Goal: Task Accomplishment & Management: Manage account settings

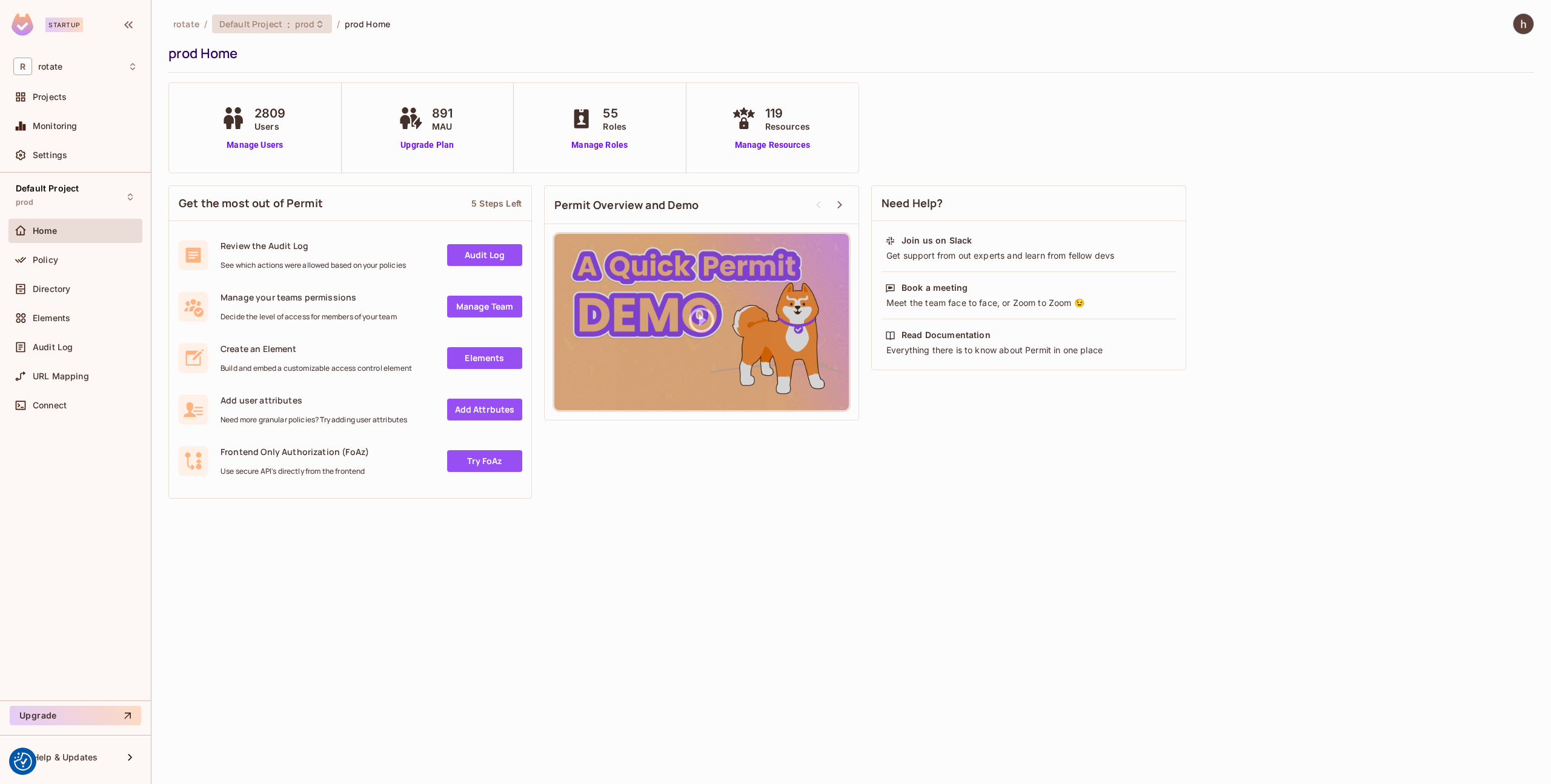
click at [315, 29] on icon at bounding box center [320, 24] width 10 height 10
click at [312, 29] on div at bounding box center [775, 392] width 1551 height 784
click at [254, 146] on link "Manage Users" at bounding box center [255, 145] width 74 height 13
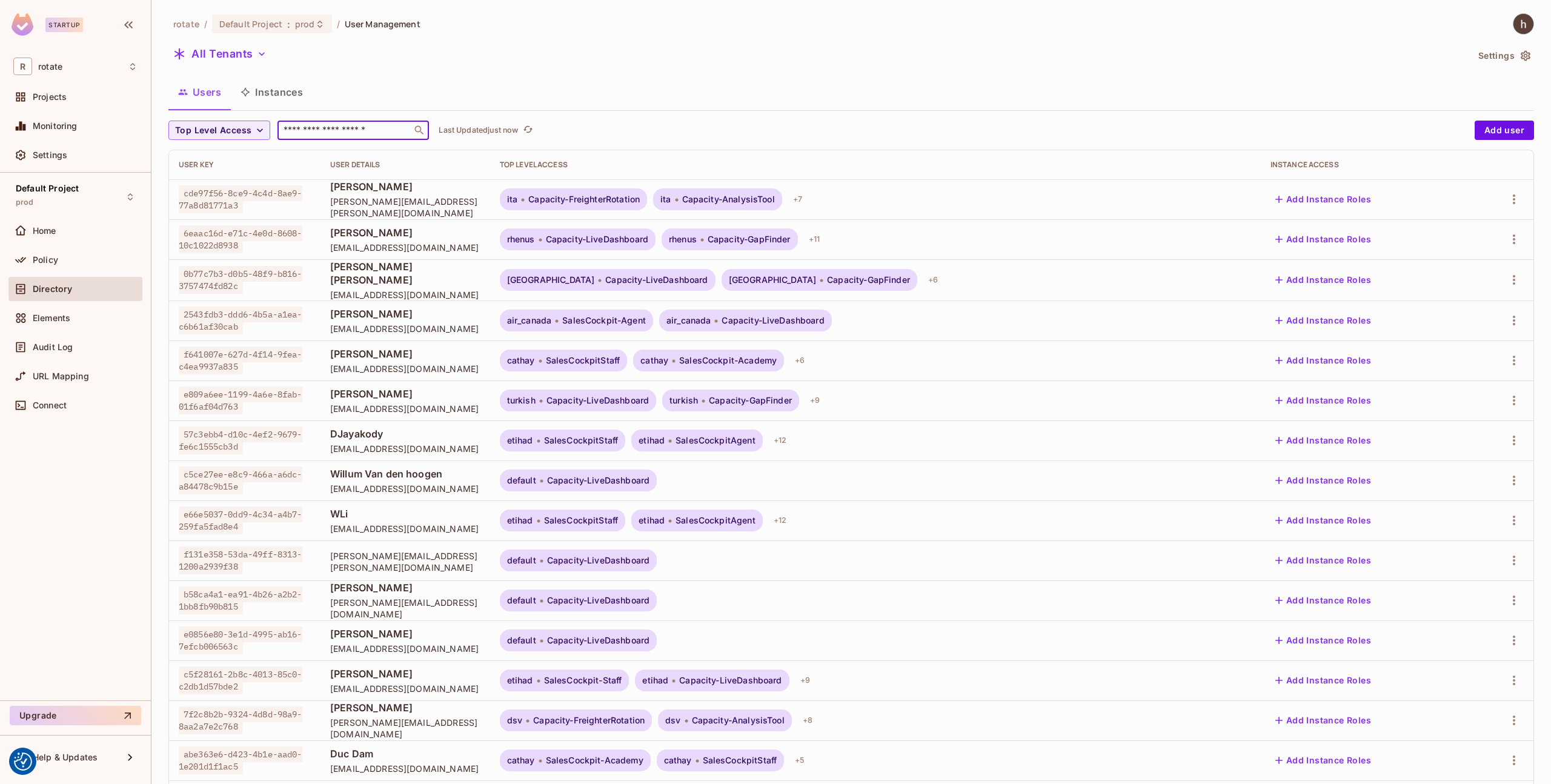
click at [335, 129] on input "text" at bounding box center [345, 130] width 128 height 12
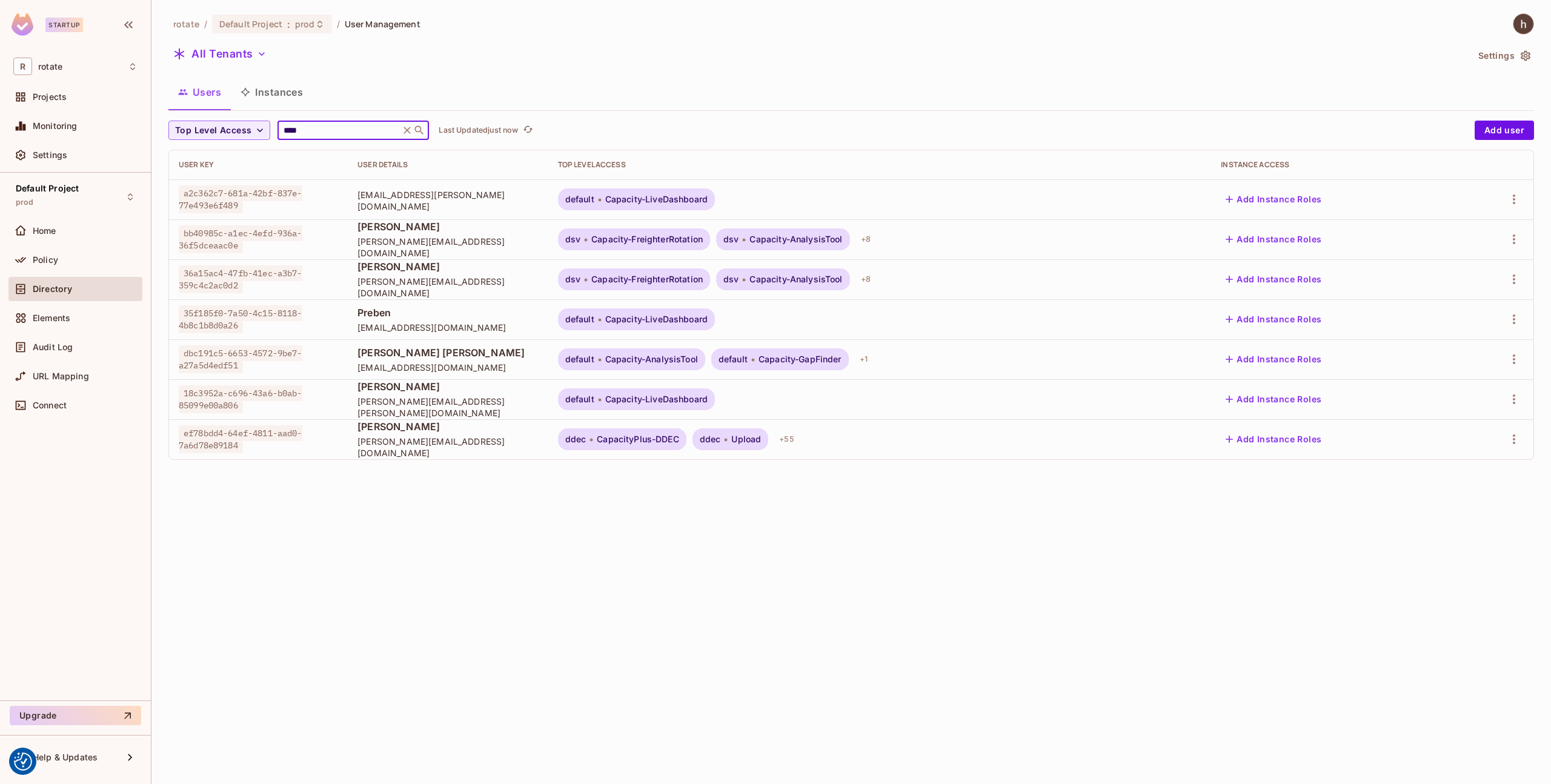
type input "****"
click at [445, 452] on span "[PERSON_NAME][EMAIL_ADDRESS][DOMAIN_NAME]" at bounding box center [447, 446] width 180 height 23
click at [398, 448] on span "[PERSON_NAME][EMAIL_ADDRESS][DOMAIN_NAME]" at bounding box center [447, 446] width 180 height 23
click at [304, 447] on div "ef78bdd4-64ef-4811-aad0-7a6d78e89184" at bounding box center [258, 439] width 159 height 24
click at [1283, 440] on button "Add Instance Roles" at bounding box center [1274, 439] width 105 height 20
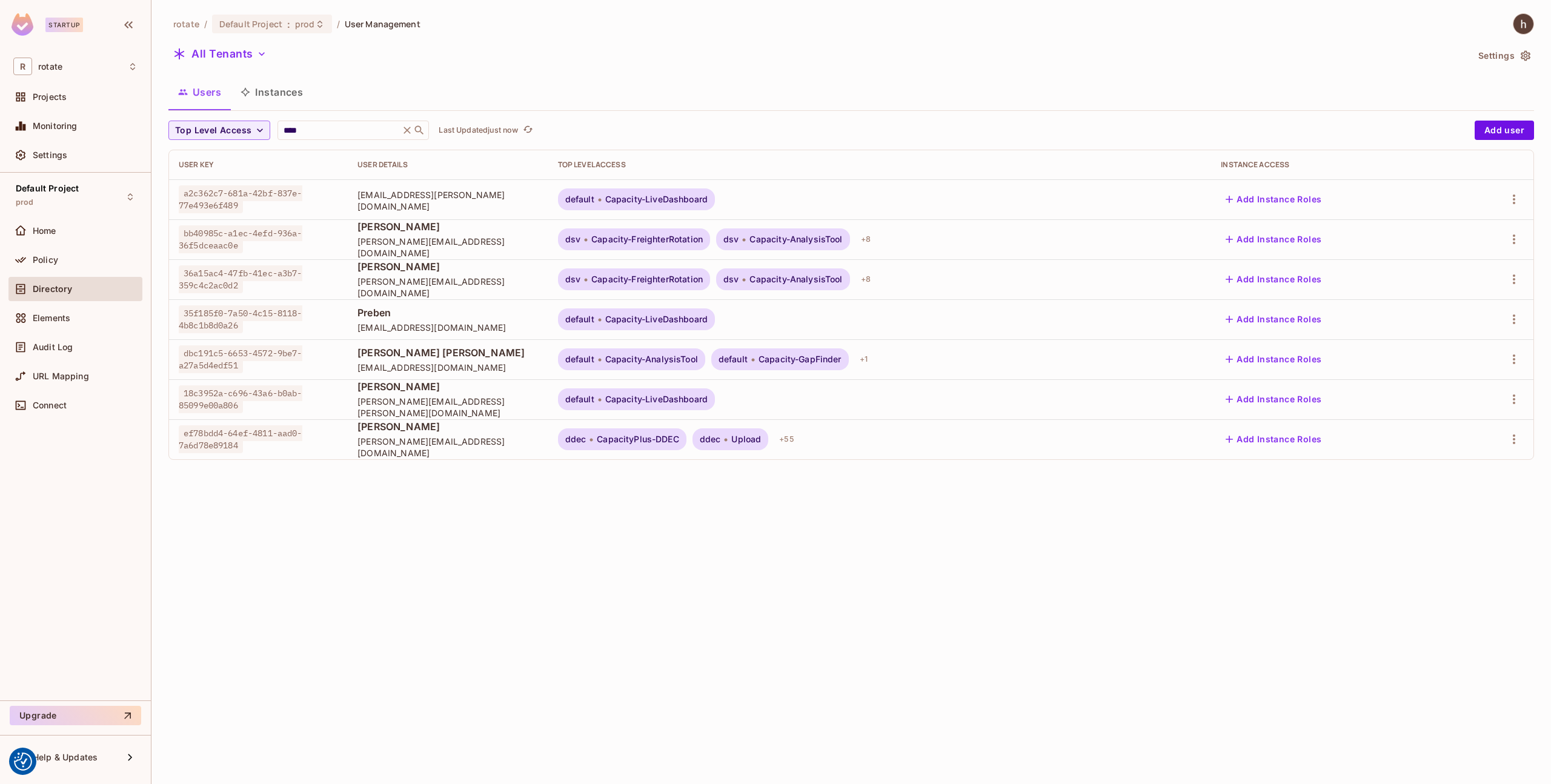
click at [1286, 439] on button "Add Instance Roles" at bounding box center [1274, 439] width 105 height 20
click at [1263, 441] on button "Add Instance Roles" at bounding box center [1274, 439] width 105 height 20
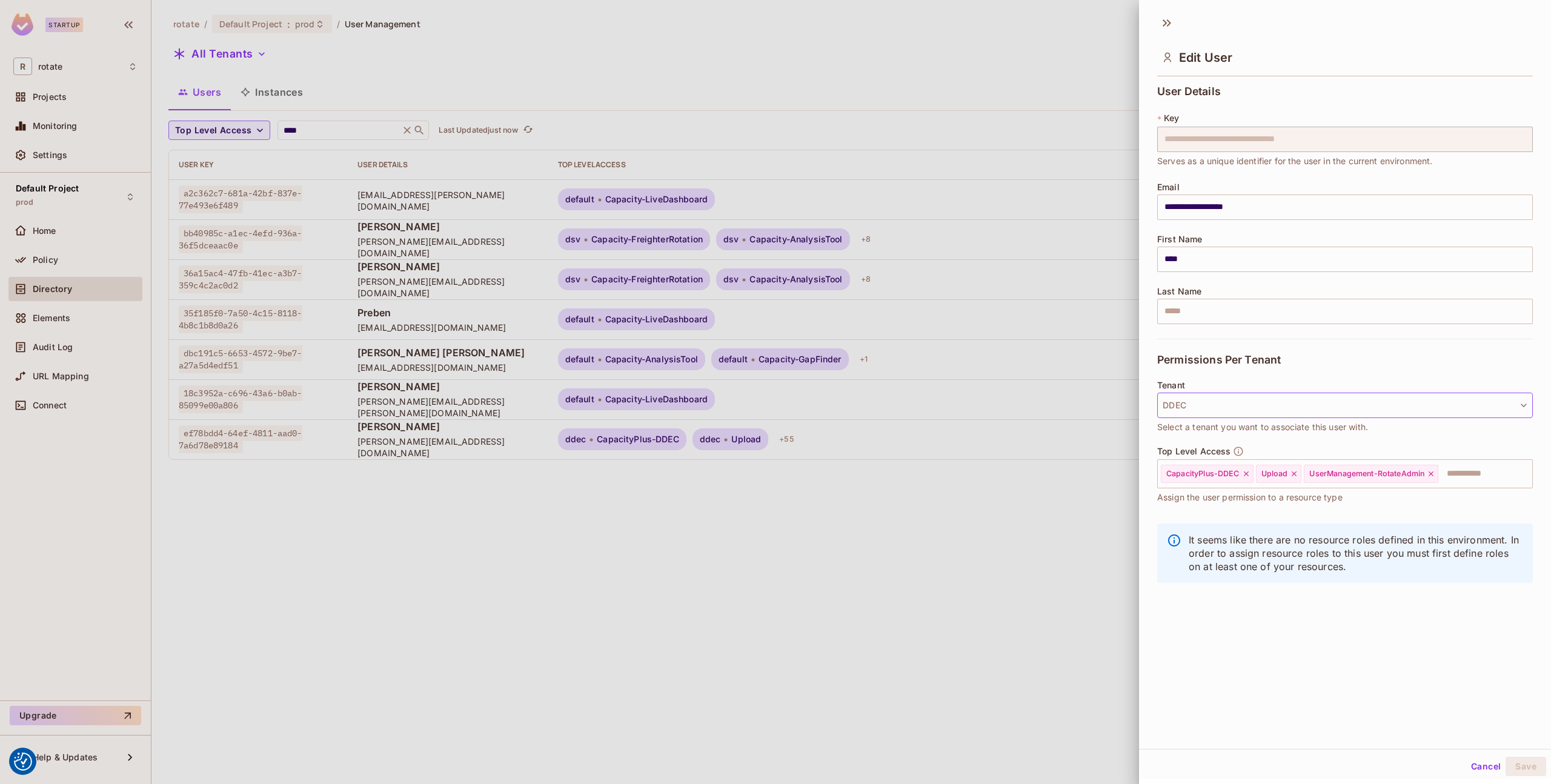
click at [1208, 405] on button "DDEC" at bounding box center [1345, 405] width 376 height 25
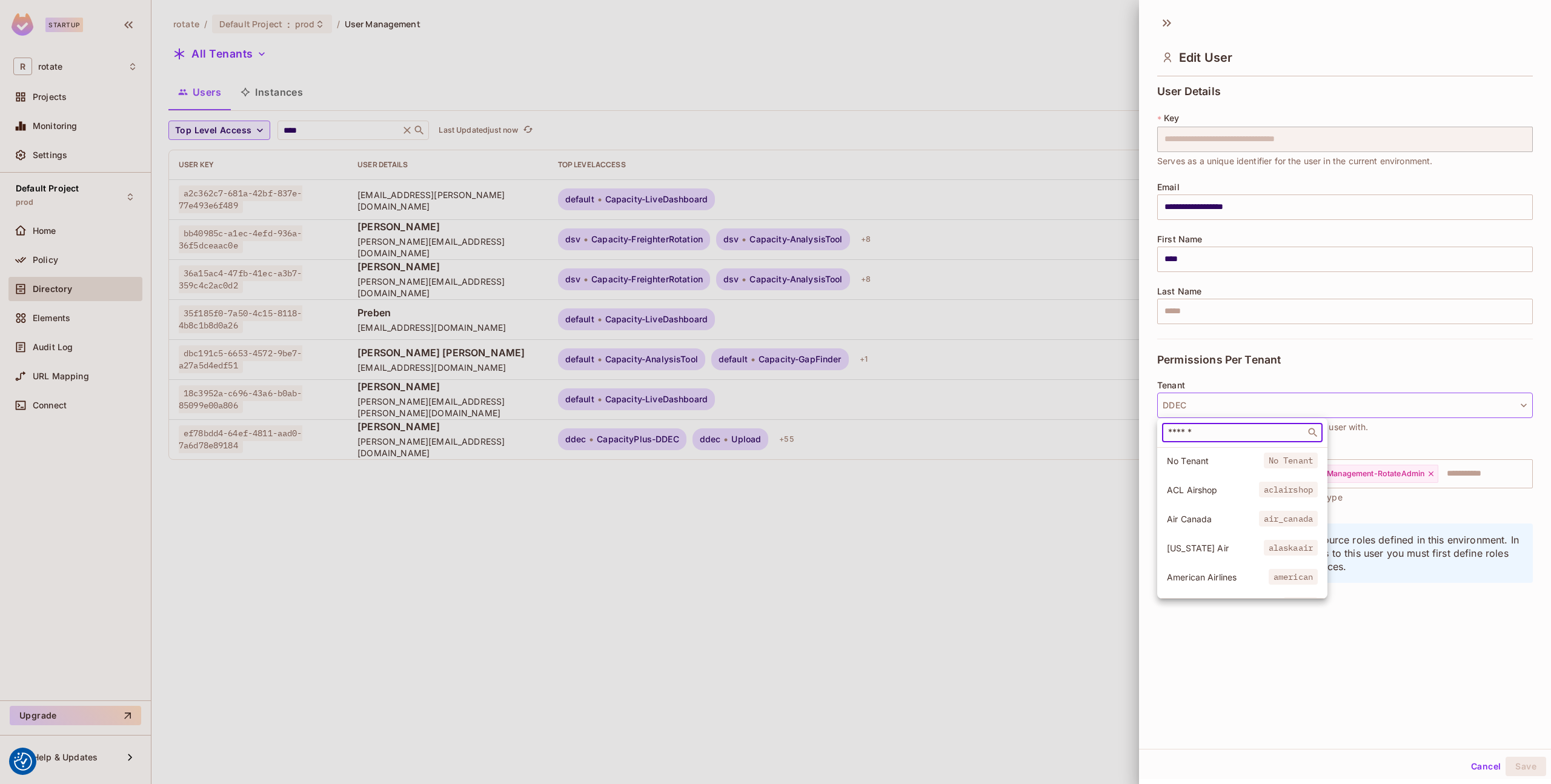
click at [1224, 435] on input "text" at bounding box center [1233, 432] width 136 height 12
type input "***"
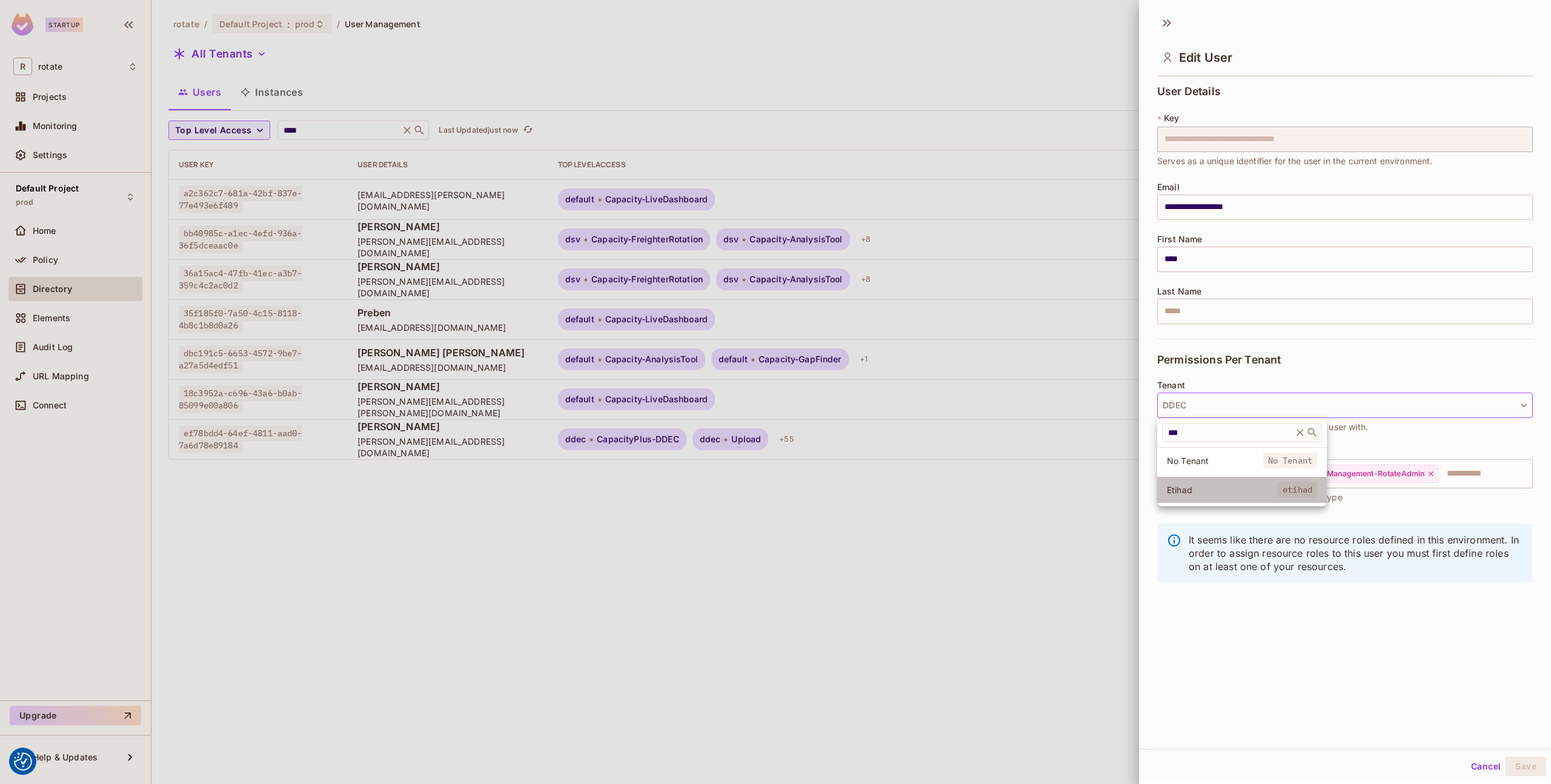
click at [1208, 480] on li "Etihad etihad" at bounding box center [1242, 490] width 170 height 26
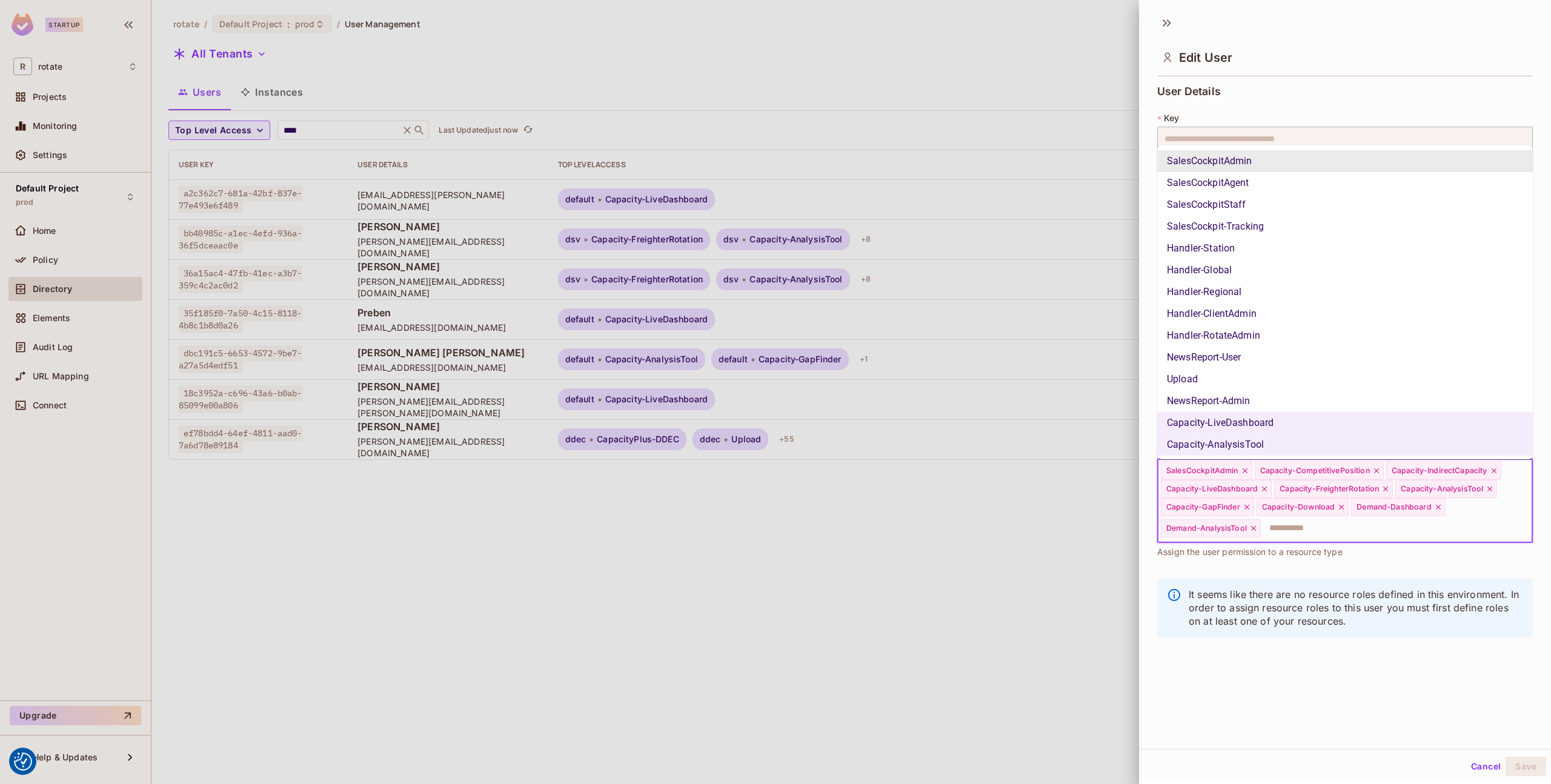
click at [1323, 526] on input "text" at bounding box center [1386, 528] width 247 height 24
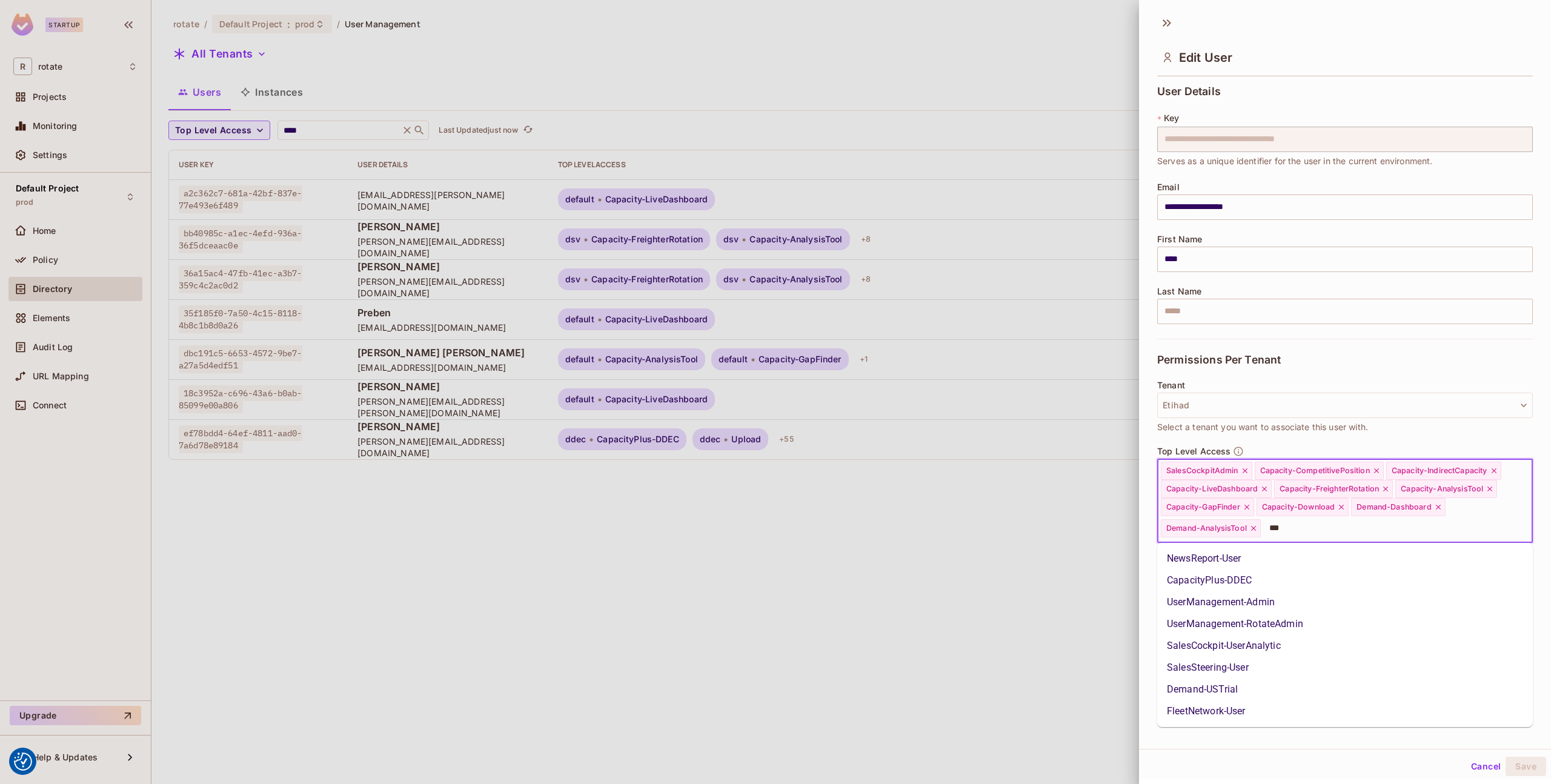
type input "****"
click at [1287, 599] on li "UserManagement-RotateAdmin" at bounding box center [1345, 602] width 376 height 22
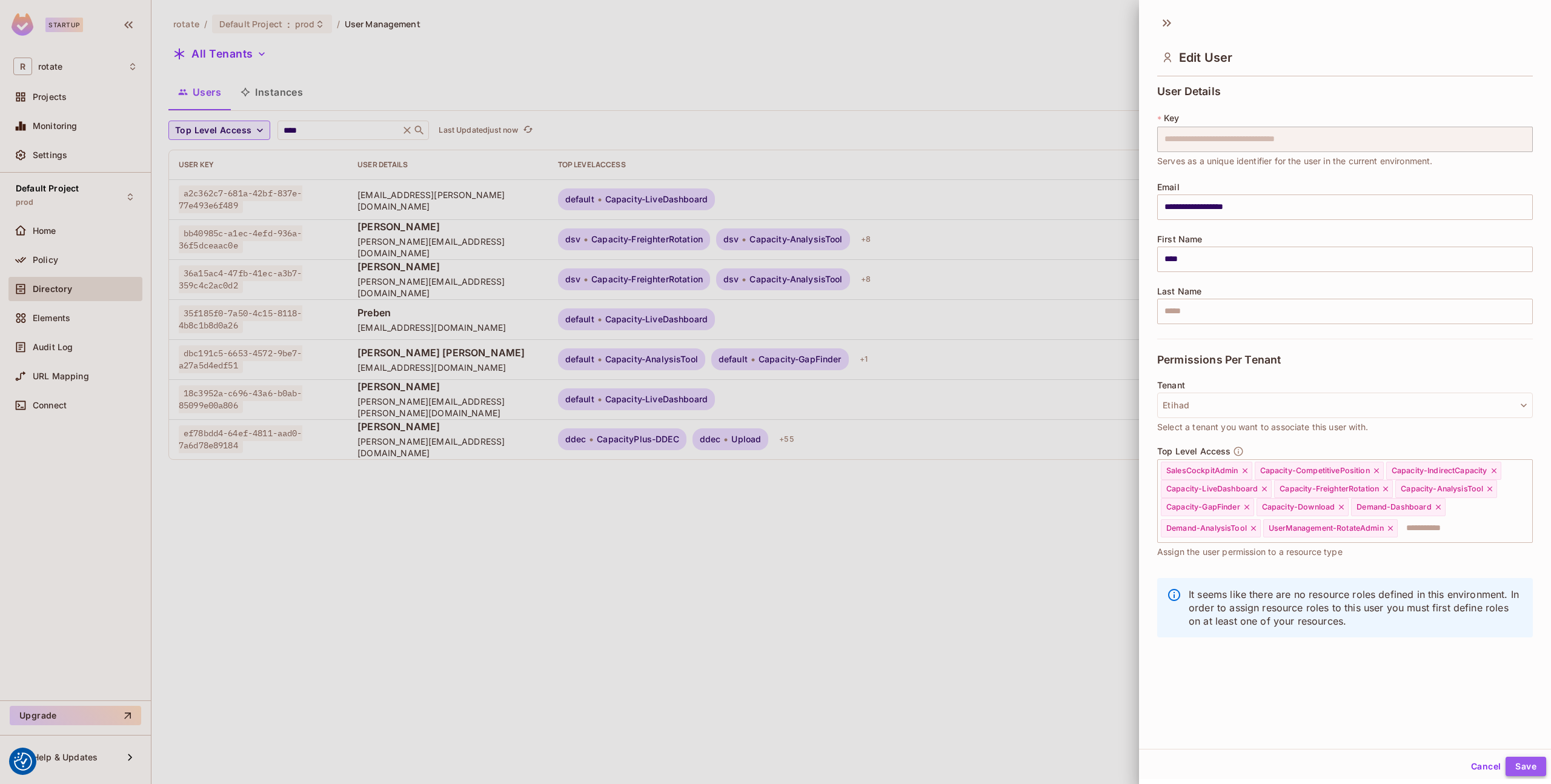
click at [1524, 763] on button "Save" at bounding box center [1526, 766] width 40 height 20
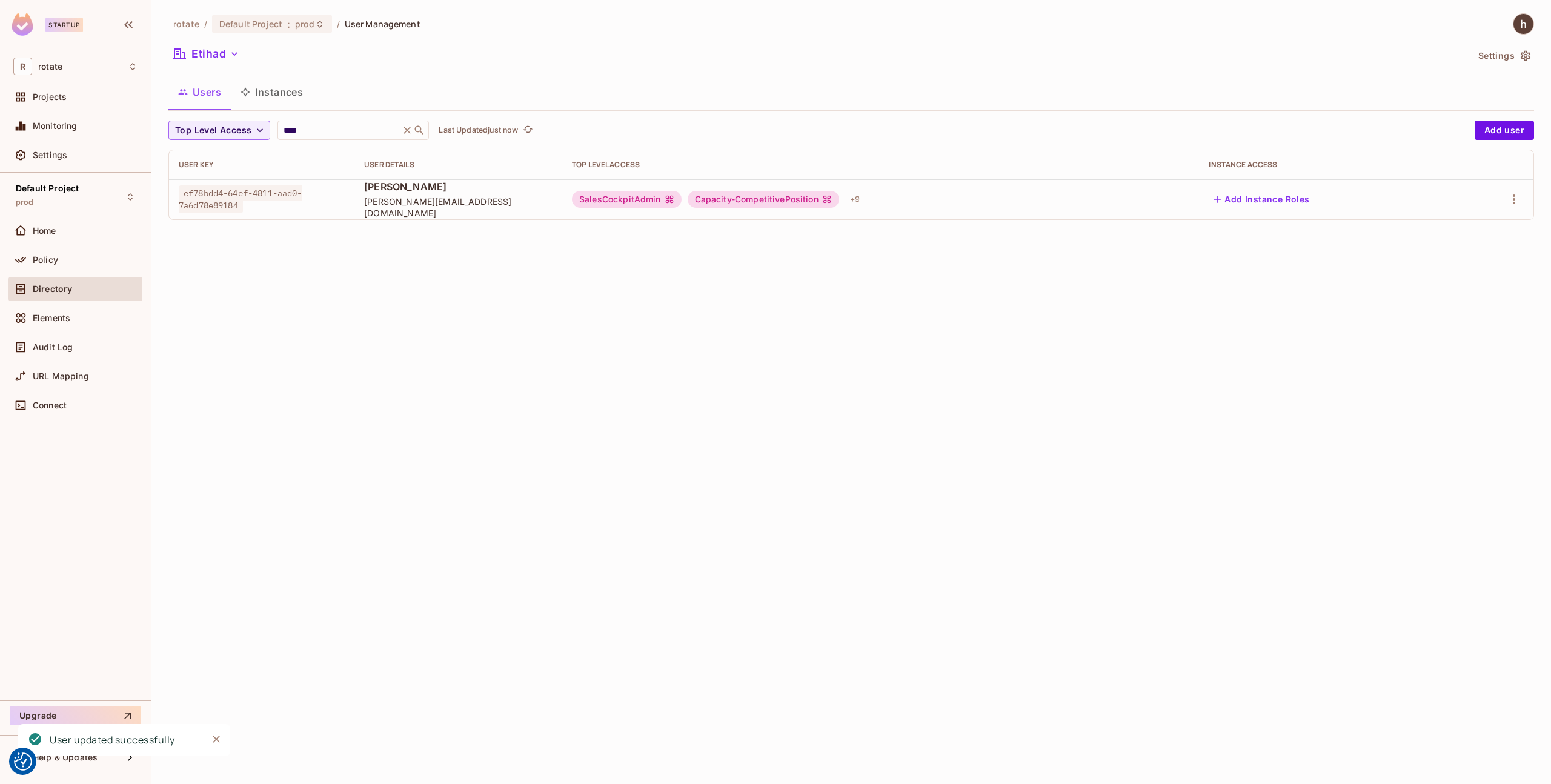
click at [1249, 205] on button "Add Instance Roles" at bounding box center [1261, 199] width 105 height 20
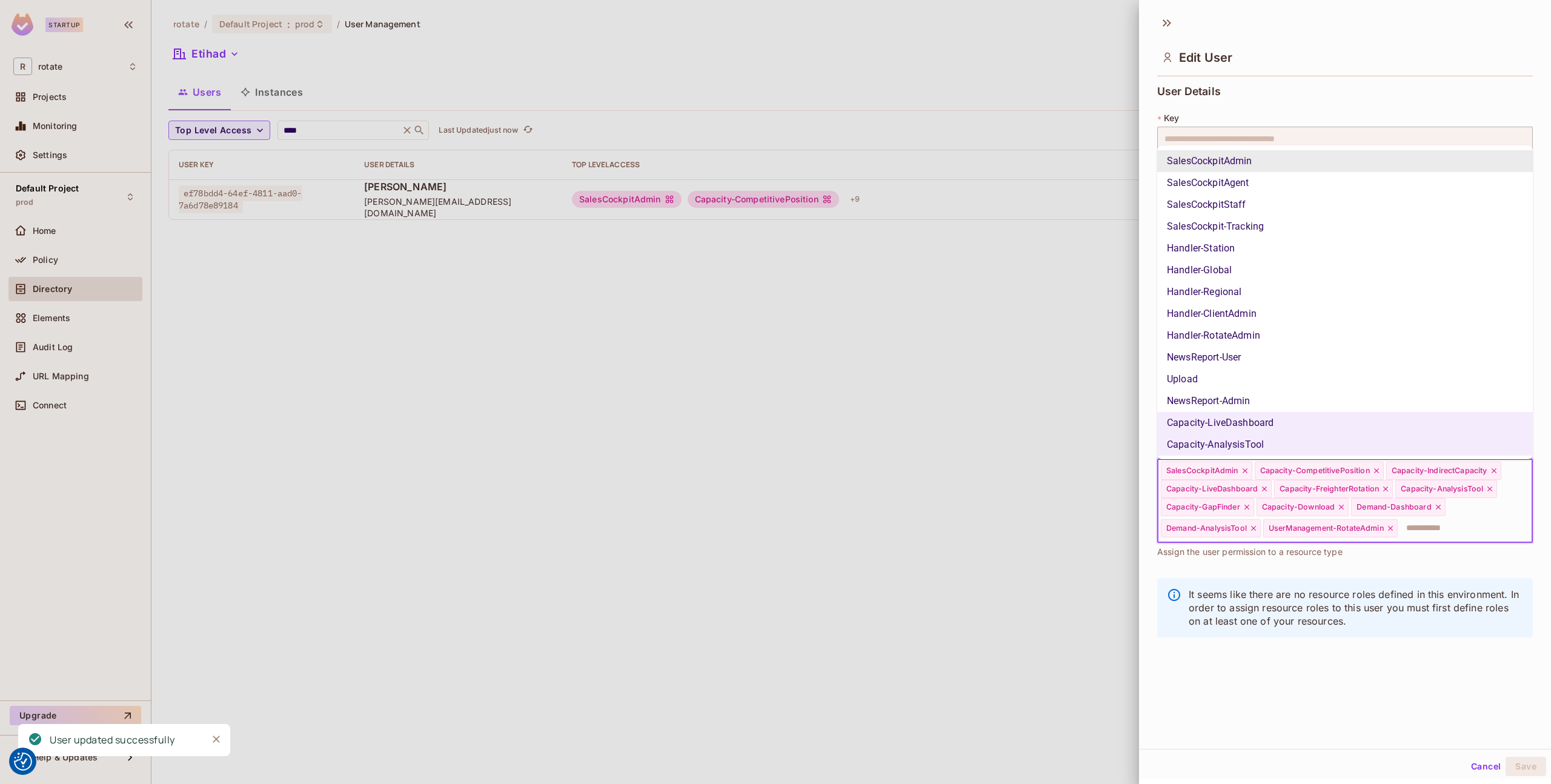
click at [1407, 528] on input "text" at bounding box center [1454, 528] width 110 height 24
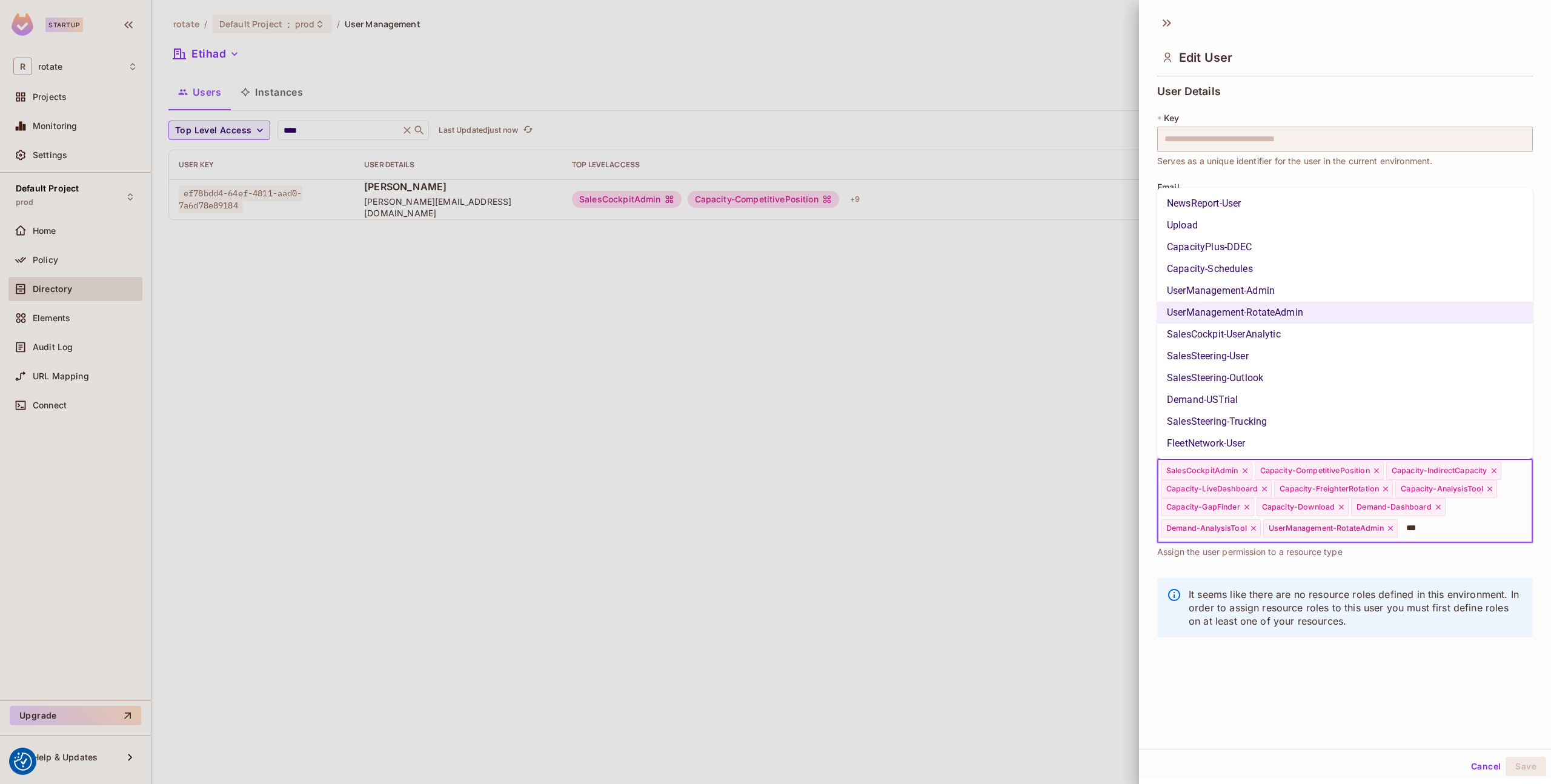
type input "****"
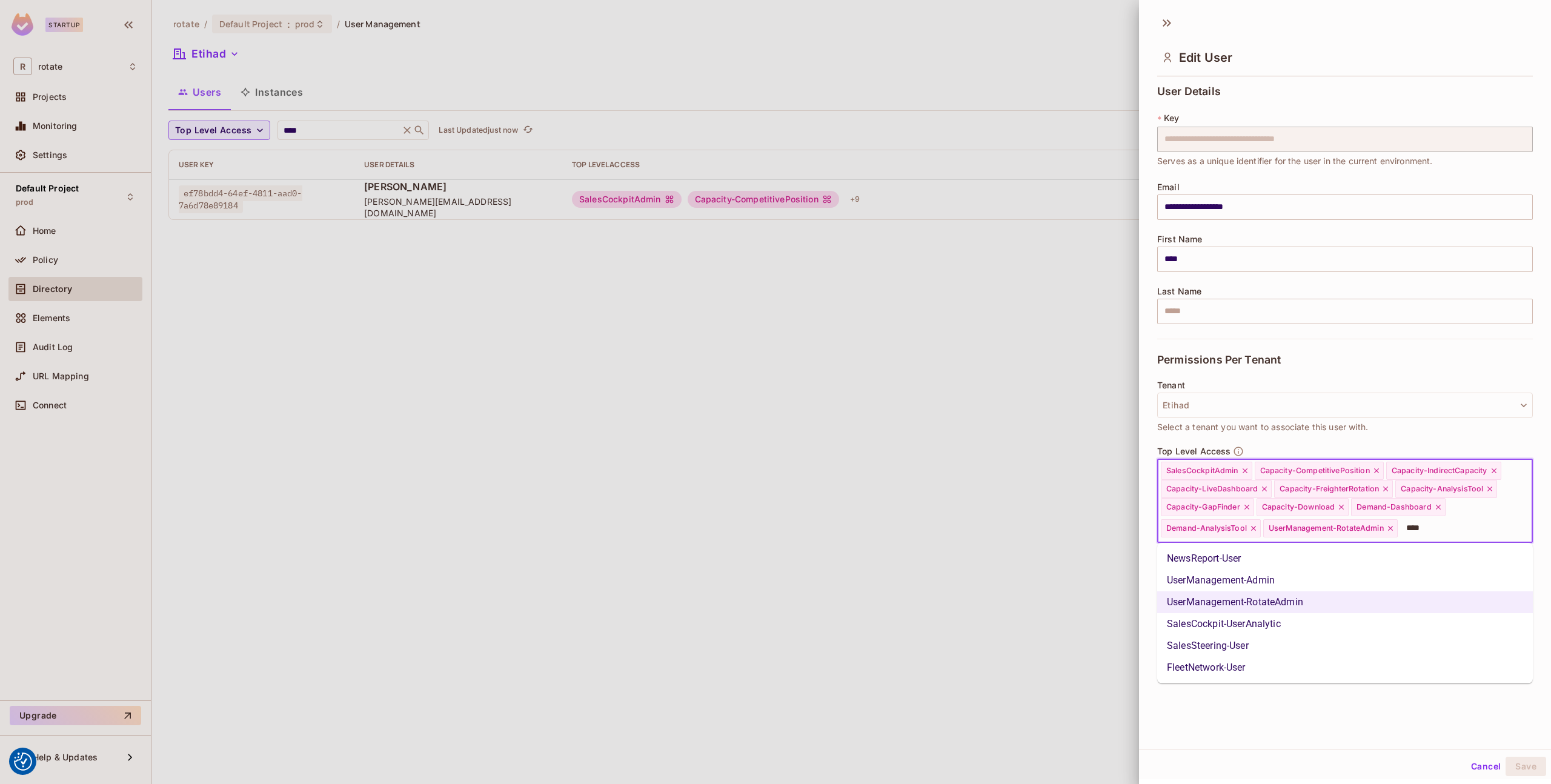
click at [1281, 574] on li "UserManagement-Admin" at bounding box center [1345, 580] width 376 height 22
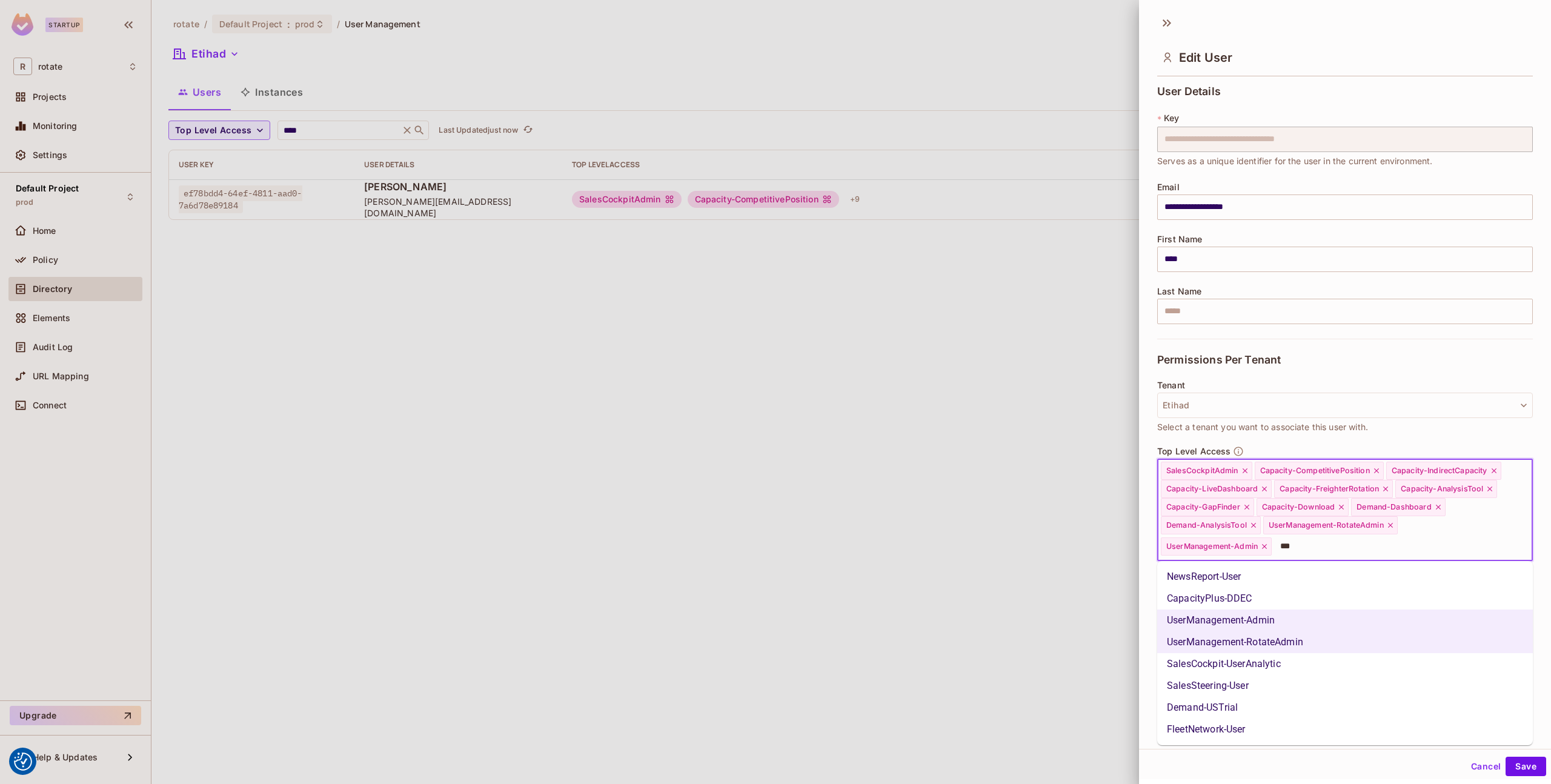
type input "****"
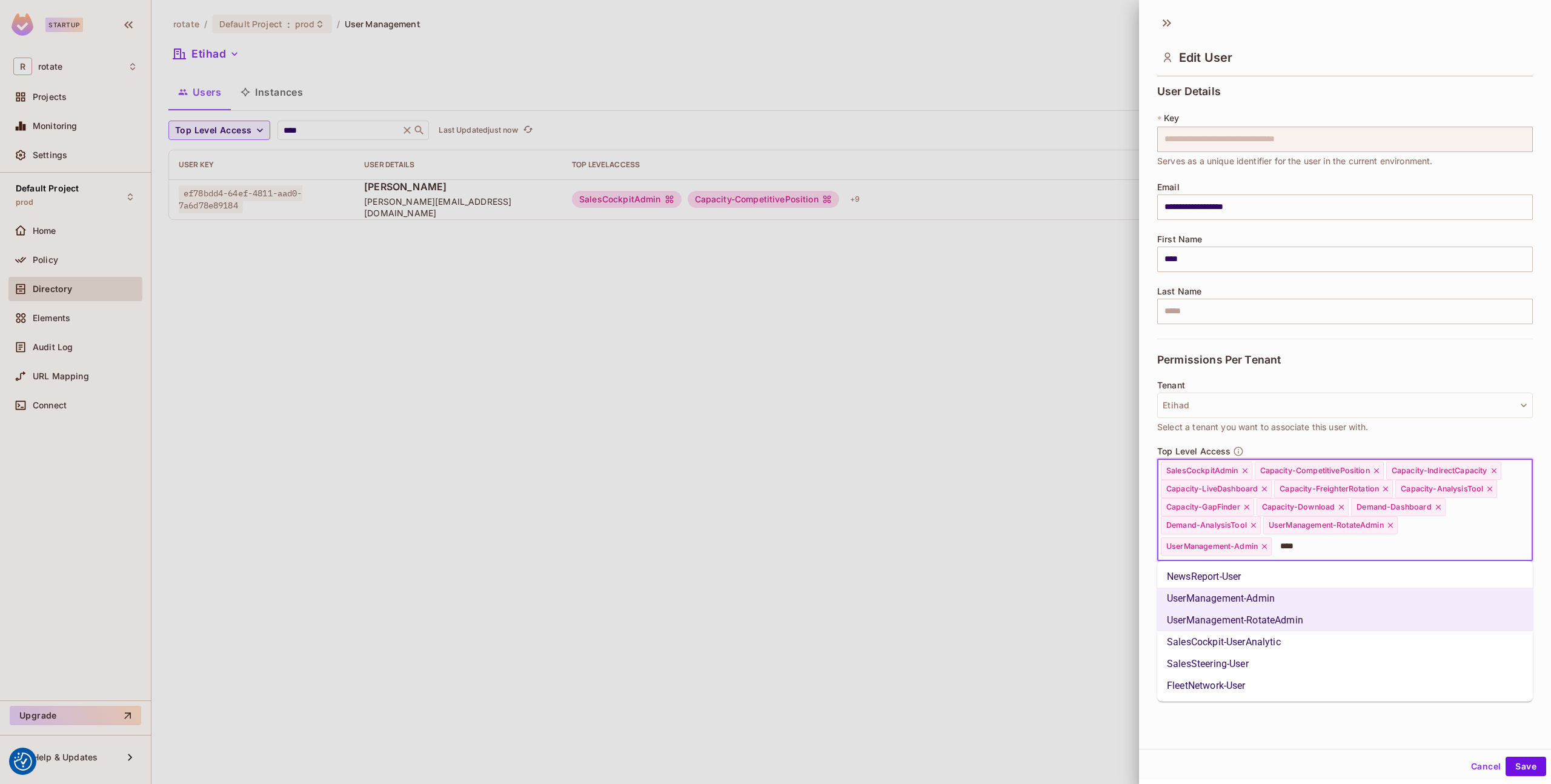
click at [1334, 648] on li "SalesCockpit-UserAnalytic" at bounding box center [1345, 642] width 376 height 22
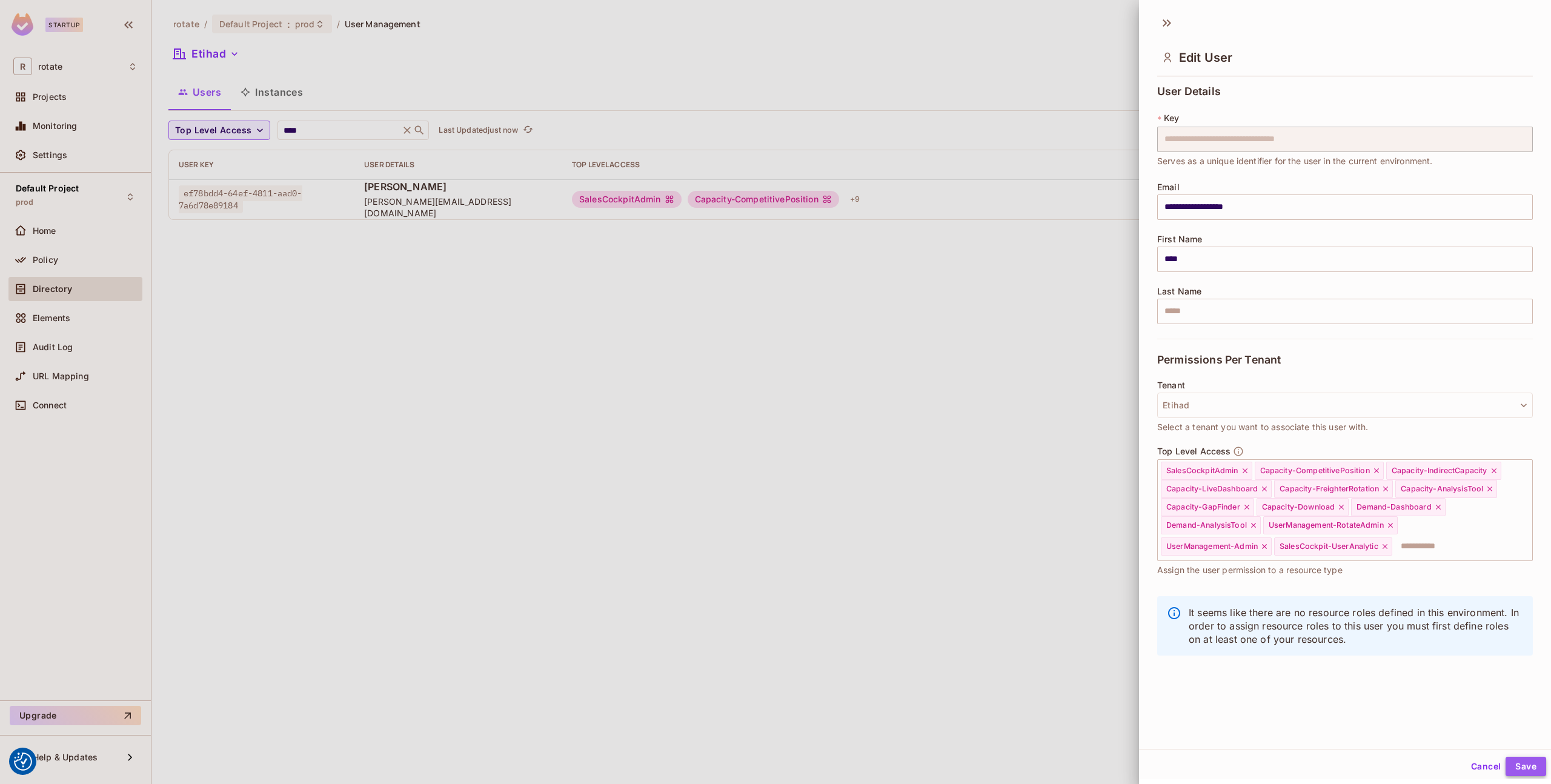
click at [1521, 769] on button "Save" at bounding box center [1526, 766] width 40 height 20
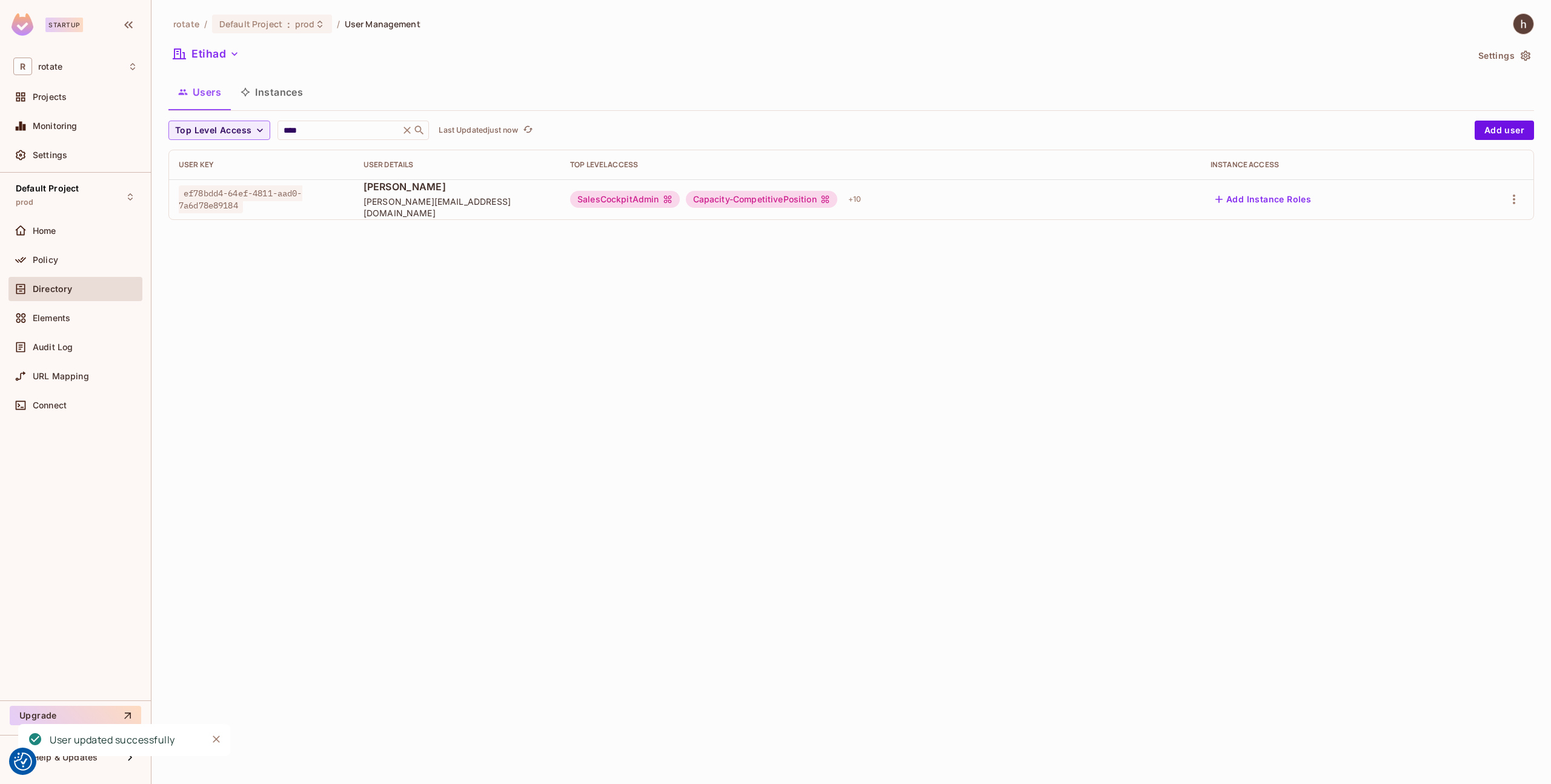
click at [1289, 207] on button "Add Instance Roles" at bounding box center [1263, 199] width 105 height 20
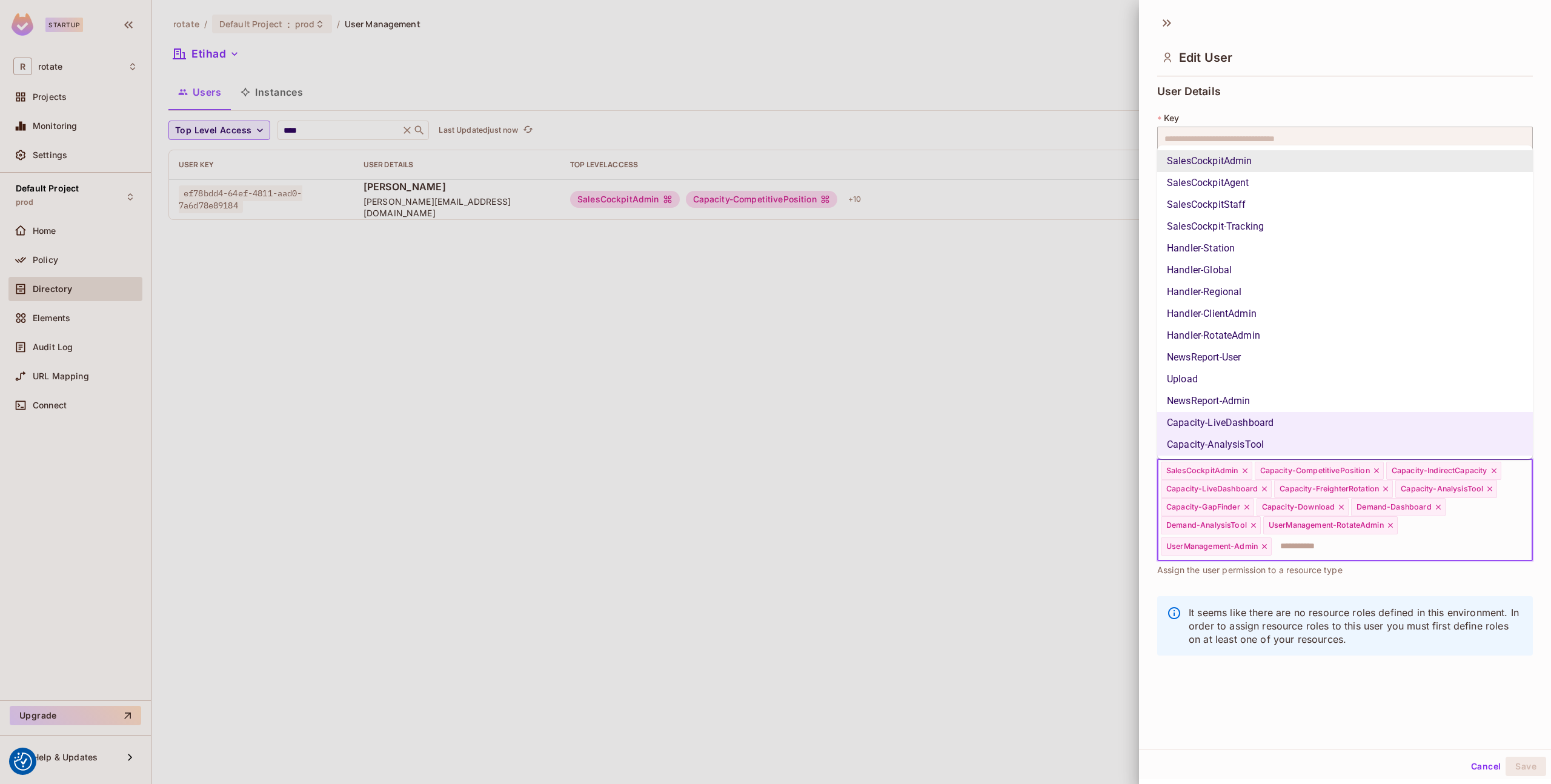
click at [1302, 548] on input "text" at bounding box center [1391, 546] width 236 height 24
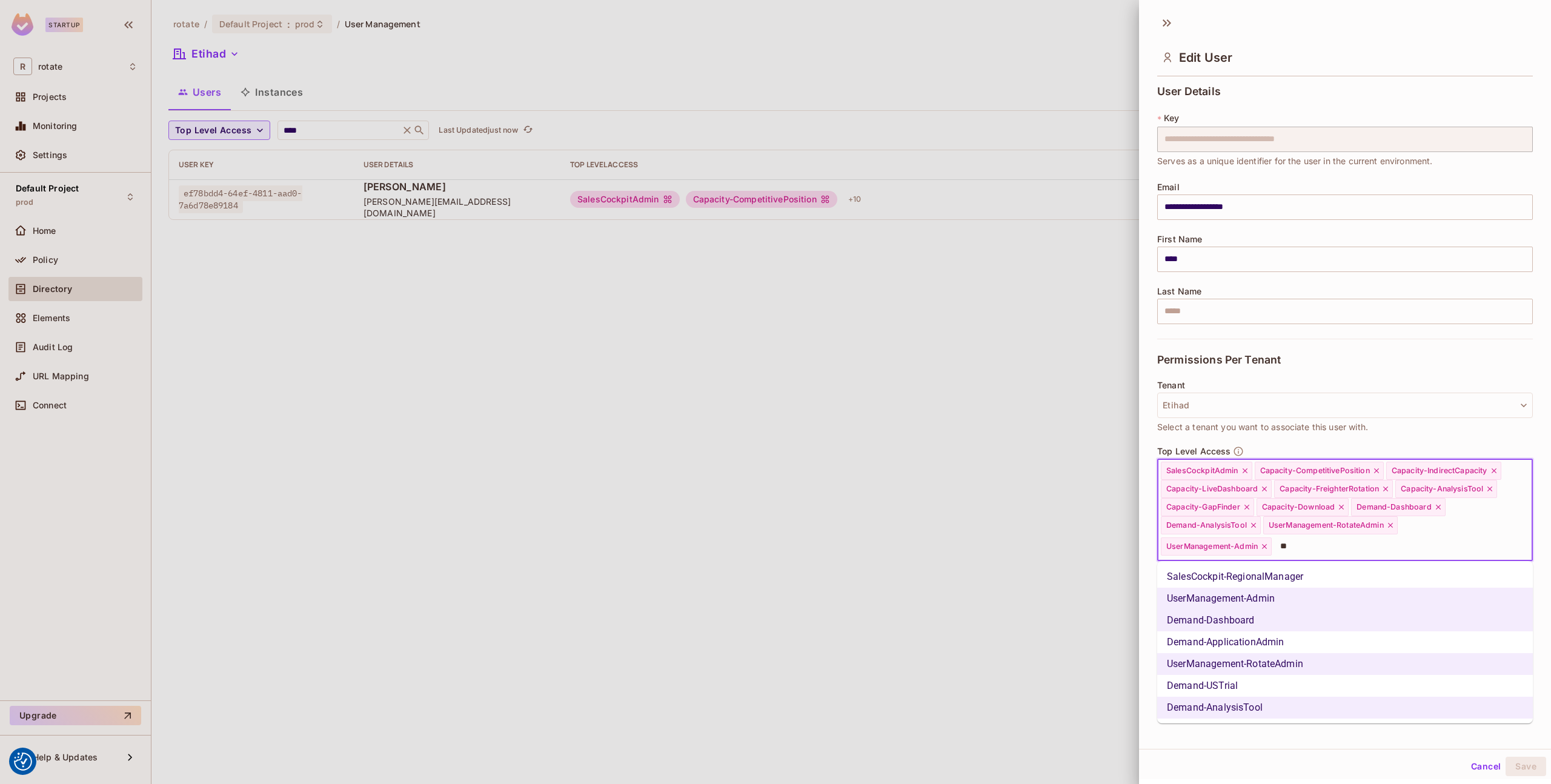
type input "*"
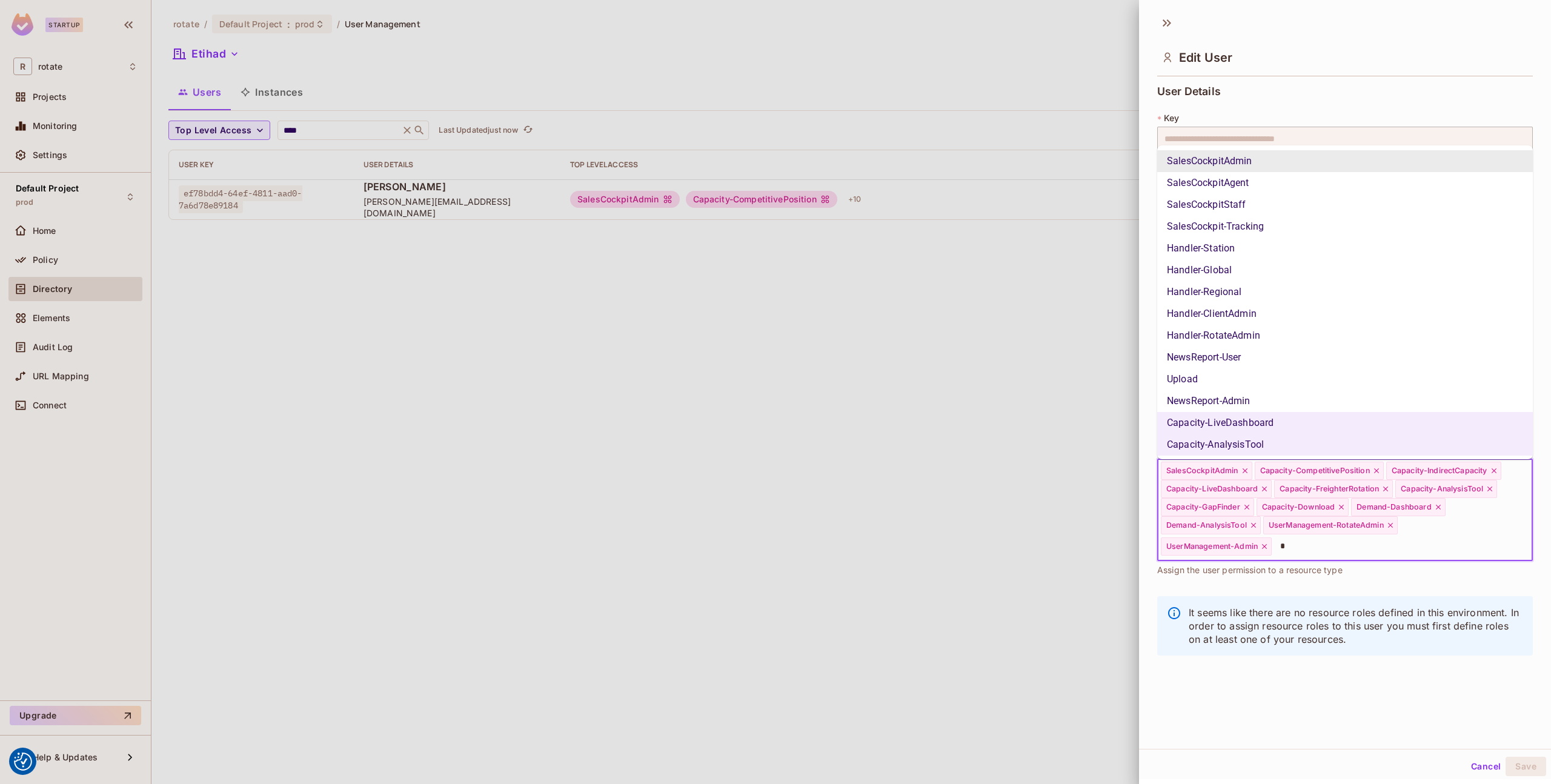
type input "**"
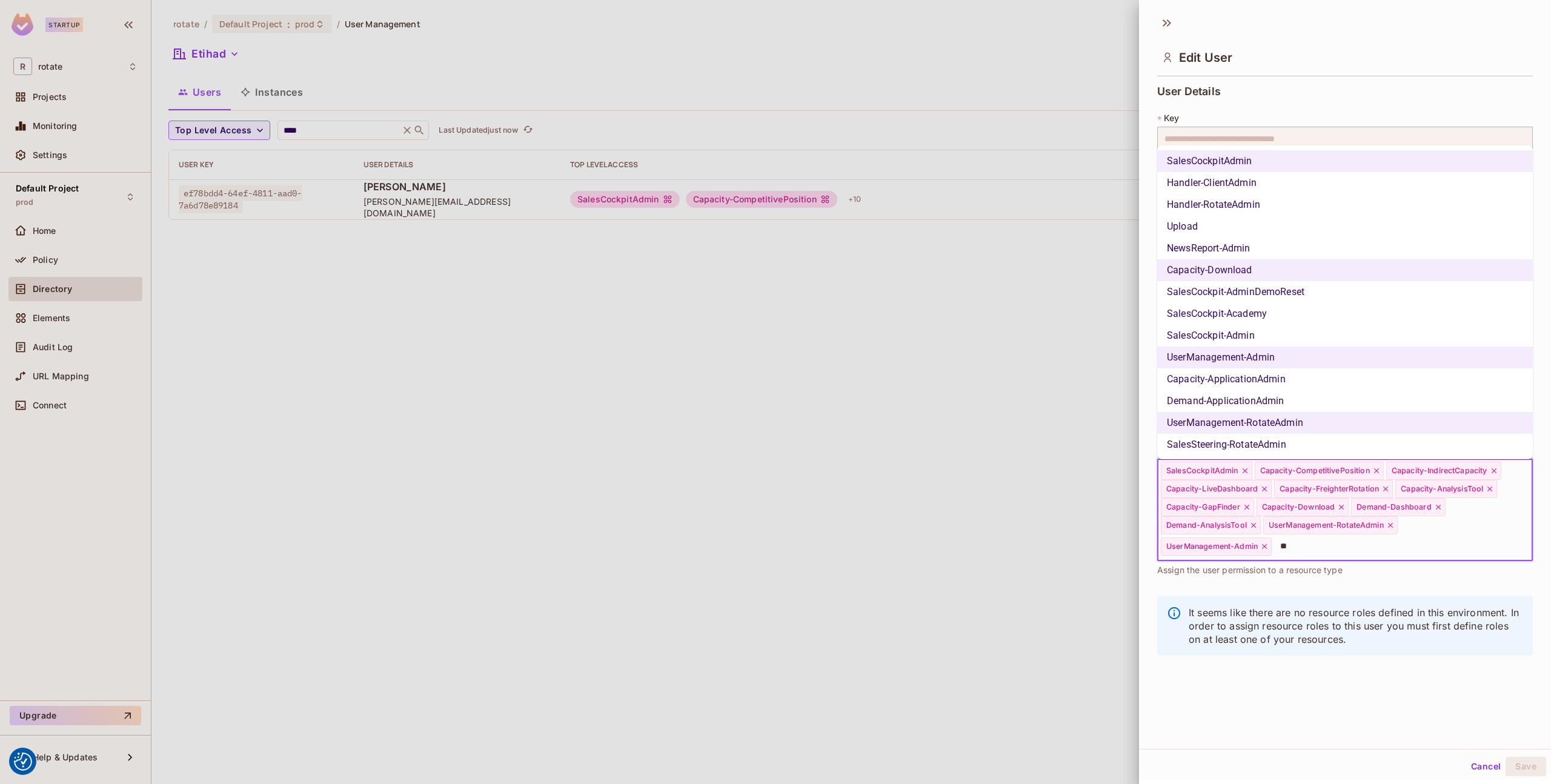
click at [1268, 232] on li "Upload" at bounding box center [1345, 226] width 376 height 22
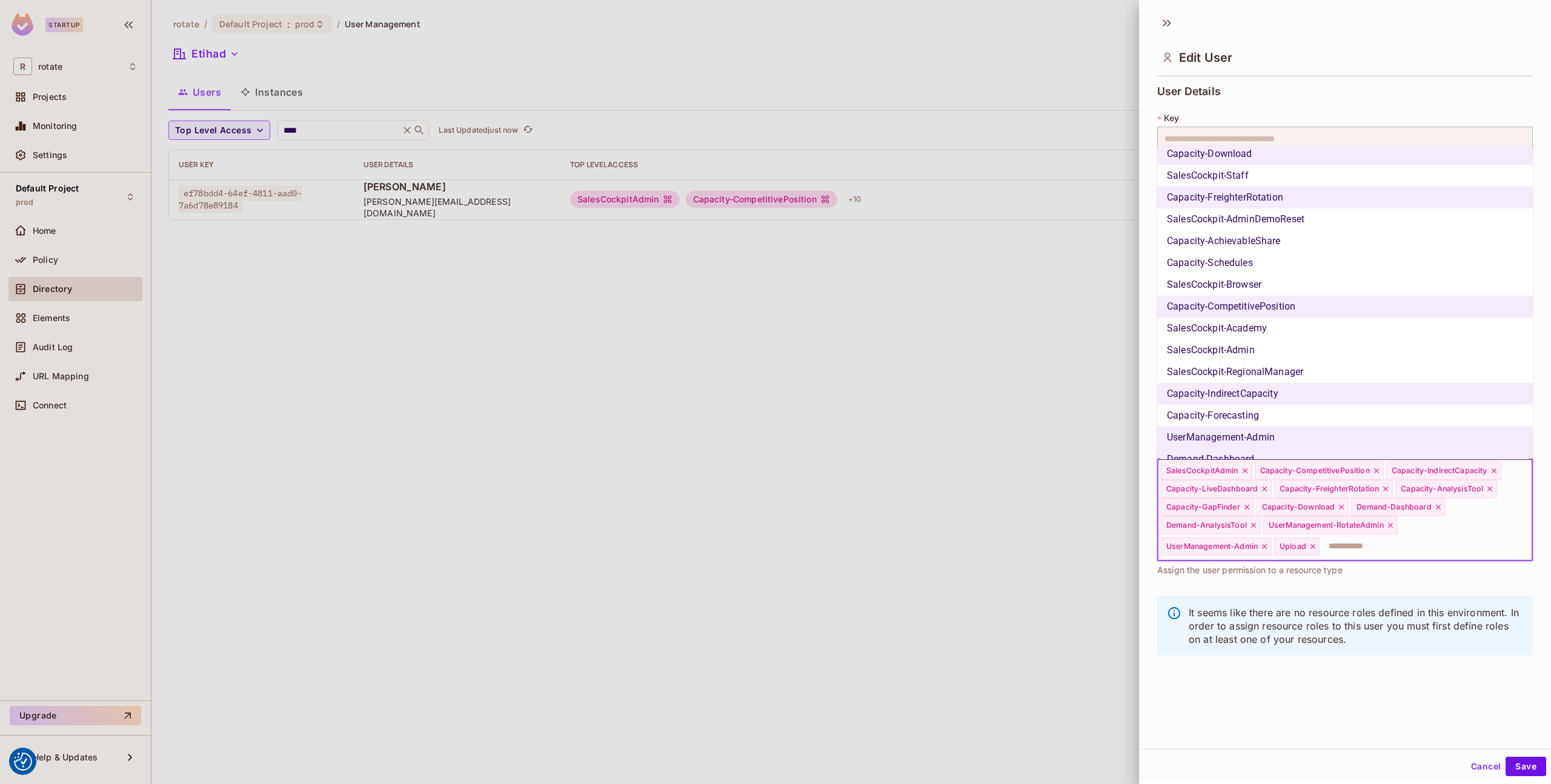
scroll to position [401, 0]
click at [1262, 347] on li "SalesCockpit-Admin" at bounding box center [1345, 349] width 376 height 22
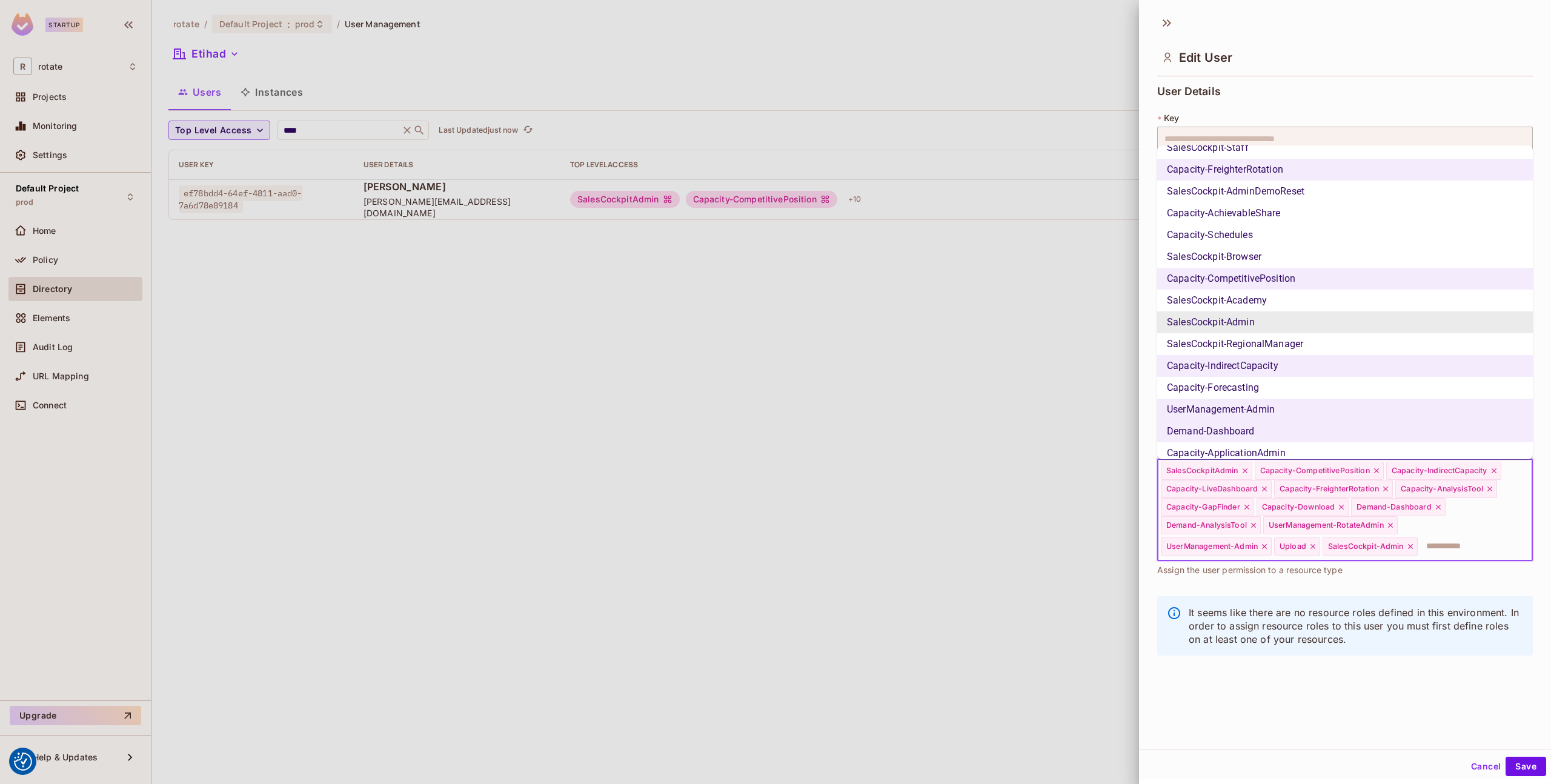
scroll to position [429, 0]
click at [1295, 196] on li "SalesCockpit-AdminDemoReset" at bounding box center [1345, 191] width 376 height 22
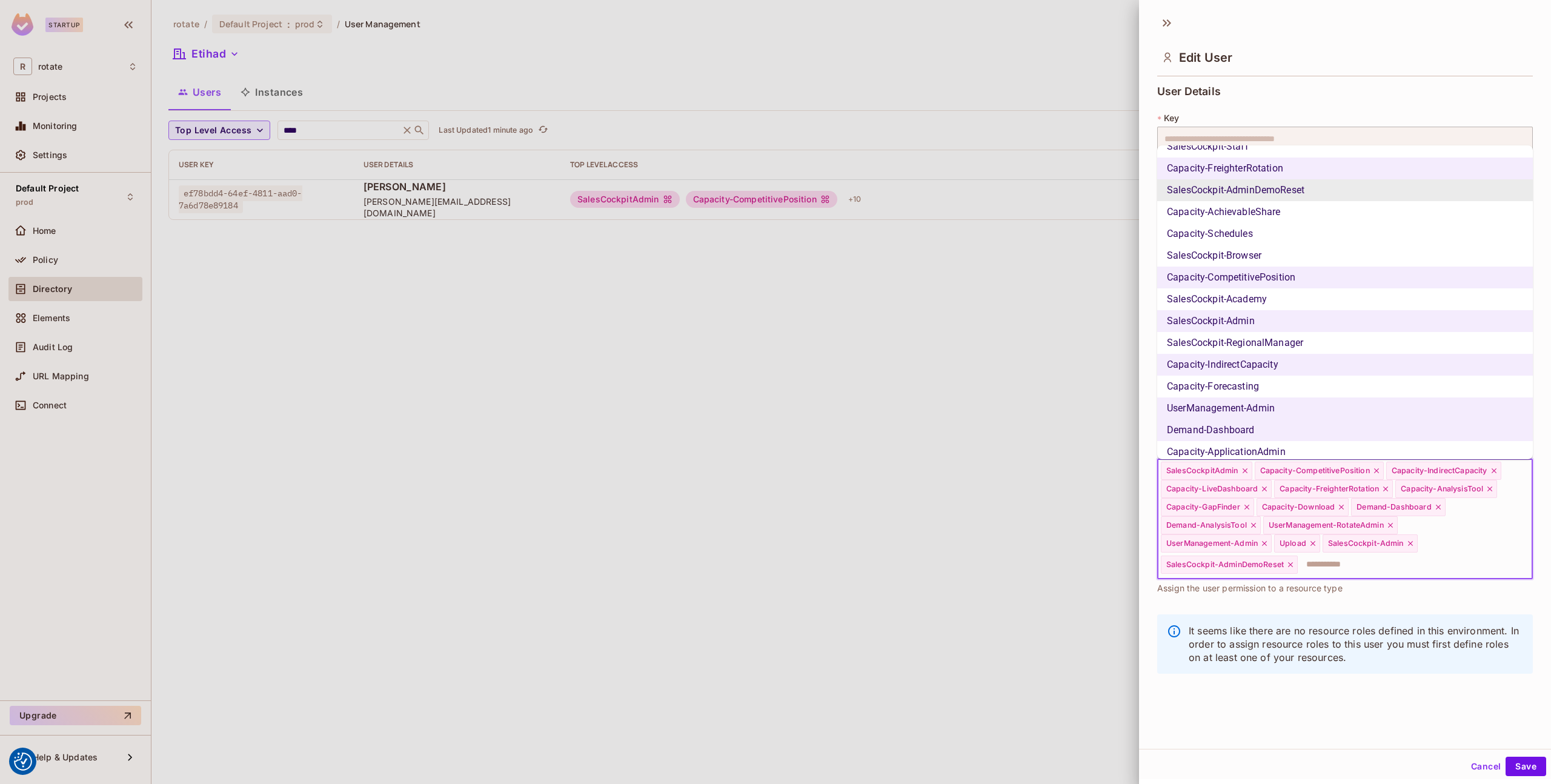
scroll to position [406, 0]
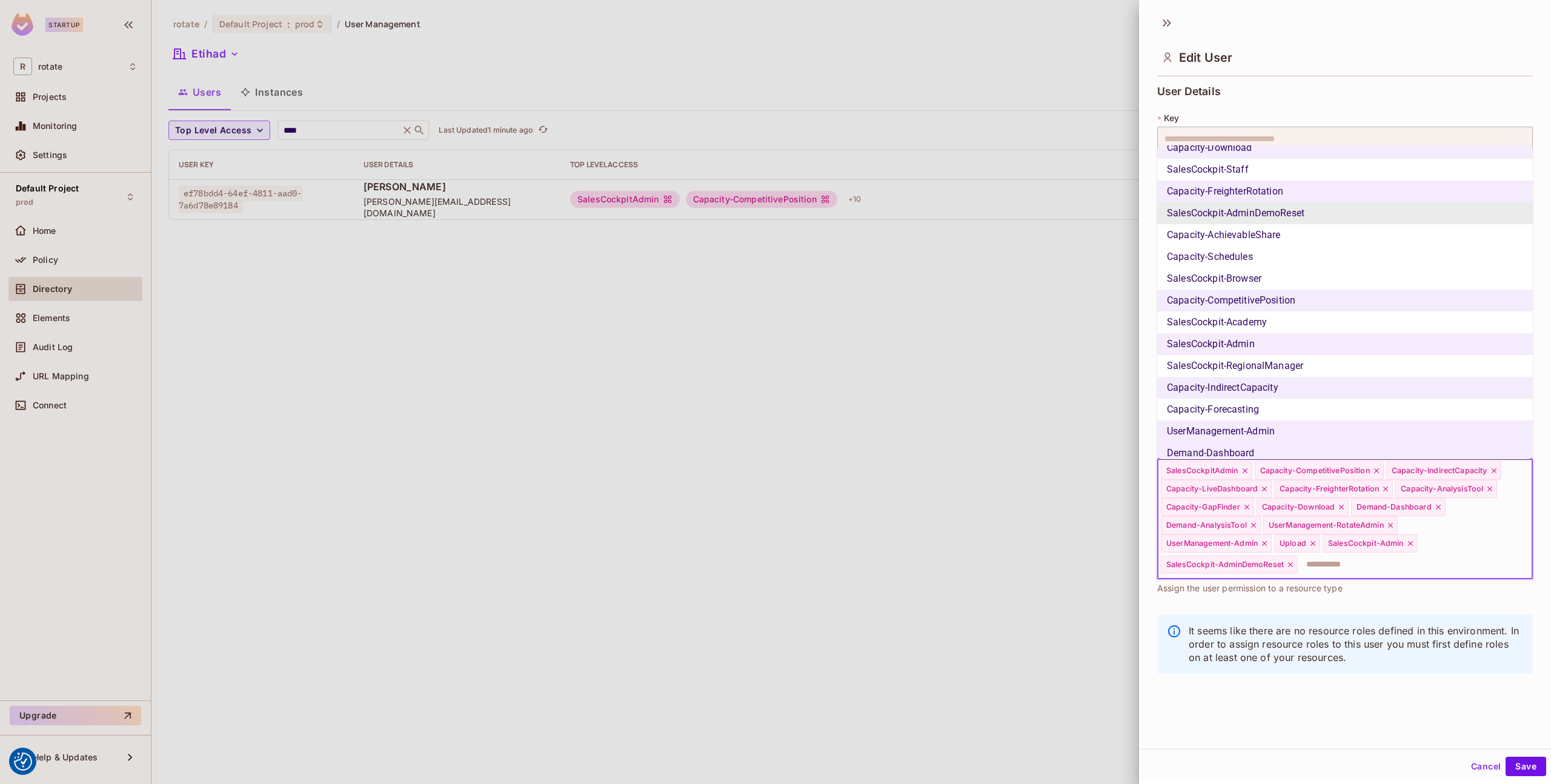
click at [1293, 212] on li "SalesCockpit-AdminDemoReset" at bounding box center [1345, 213] width 376 height 22
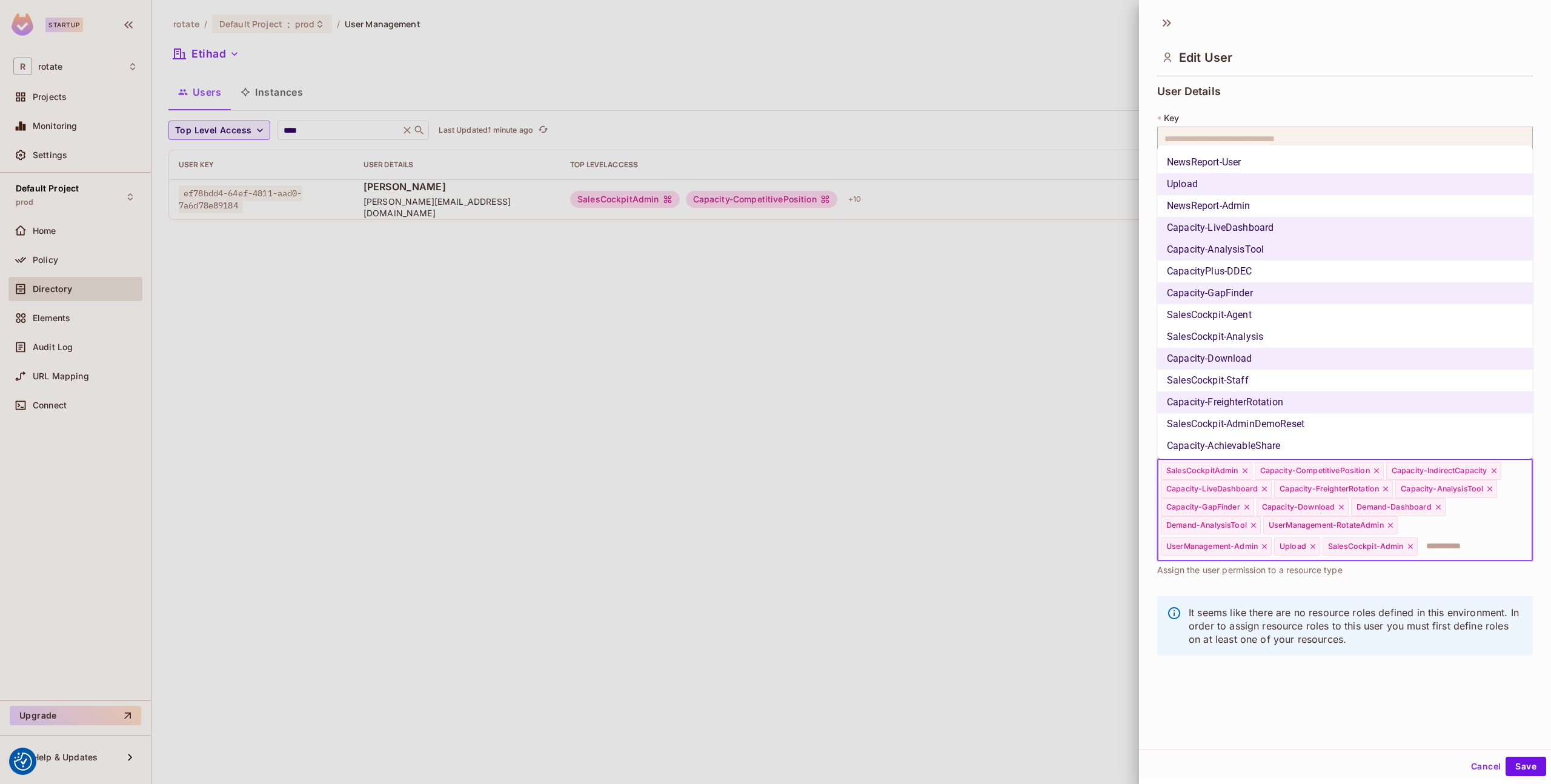
scroll to position [191, 0]
click at [1293, 212] on li "NewsReport-Admin" at bounding box center [1345, 210] width 376 height 22
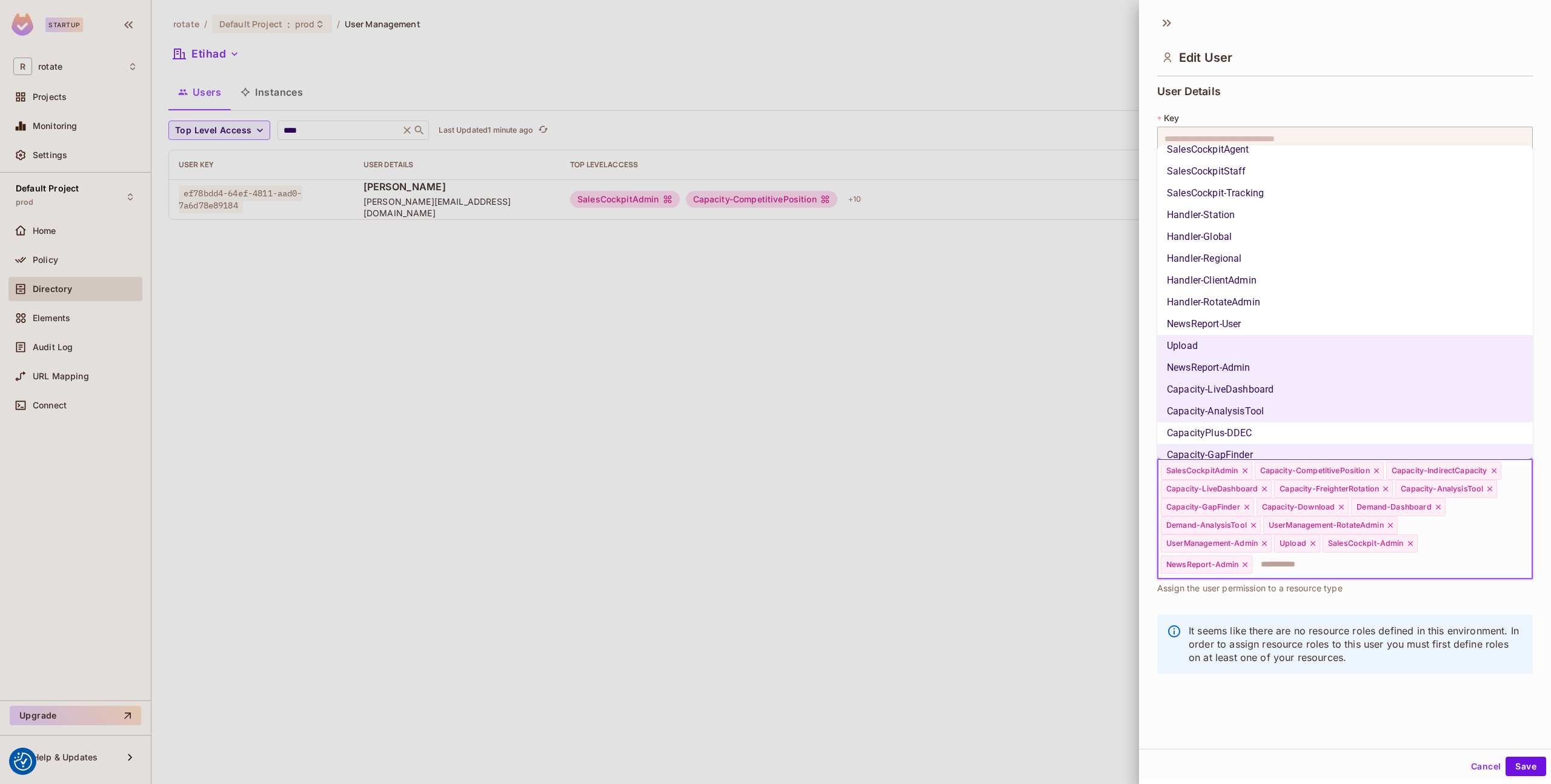
scroll to position [0, 0]
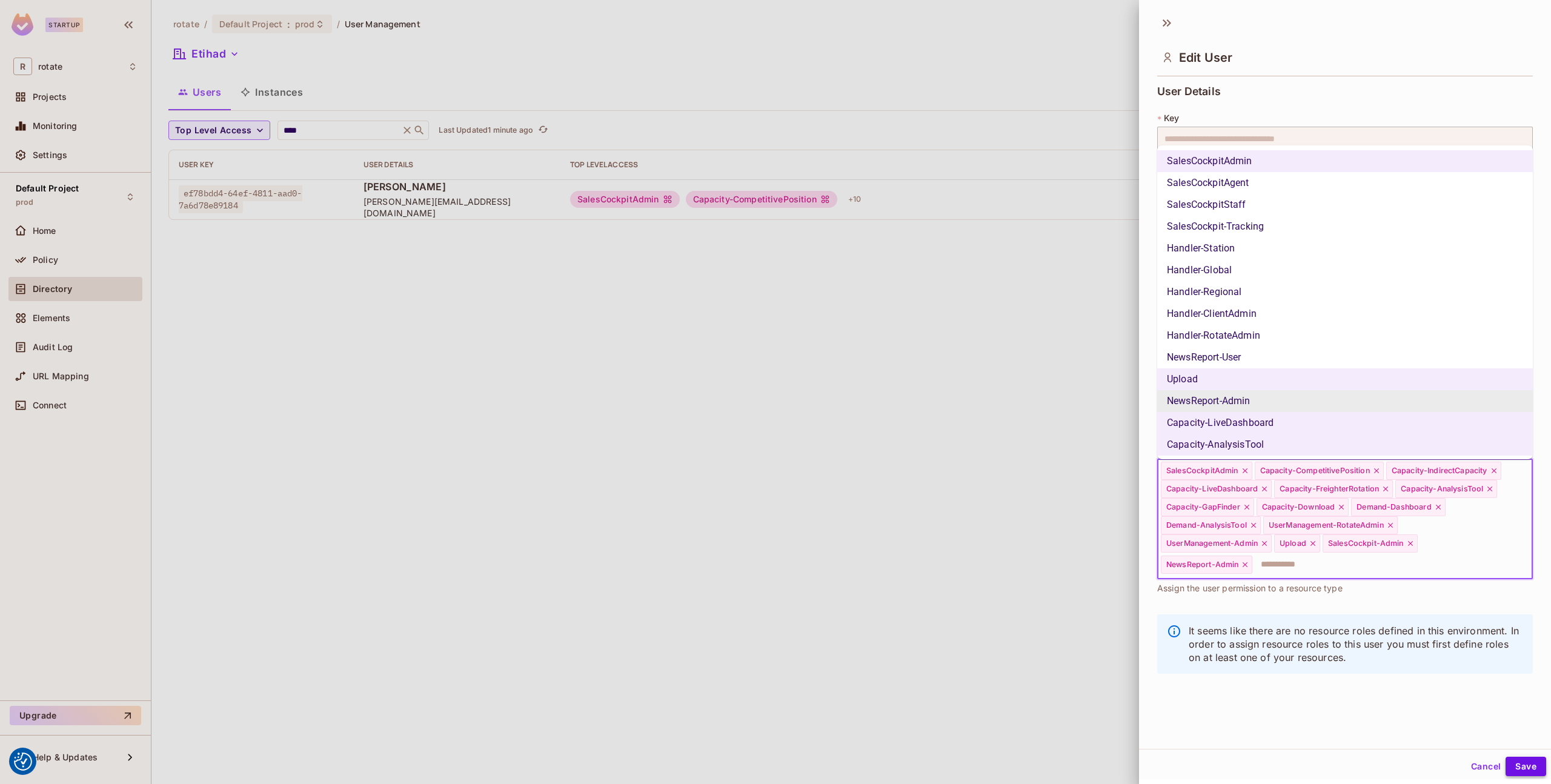
click at [1524, 763] on button "Save" at bounding box center [1526, 766] width 40 height 20
